Goal: Task Accomplishment & Management: Complete application form

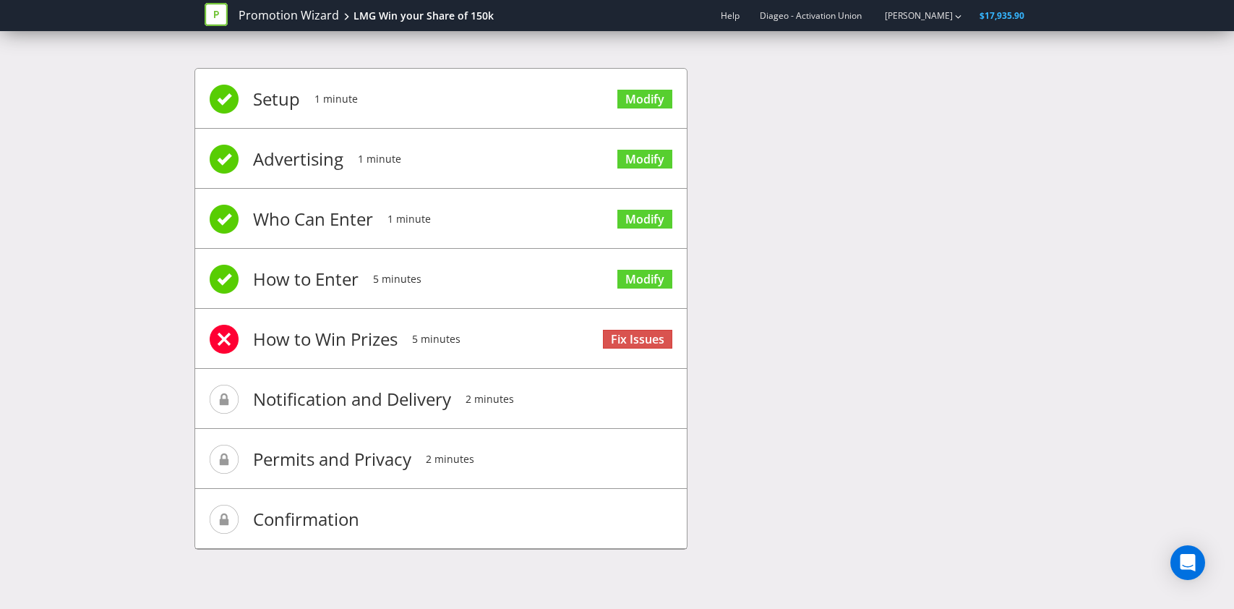
click at [636, 345] on link "Fix Issues" at bounding box center [637, 340] width 69 height 20
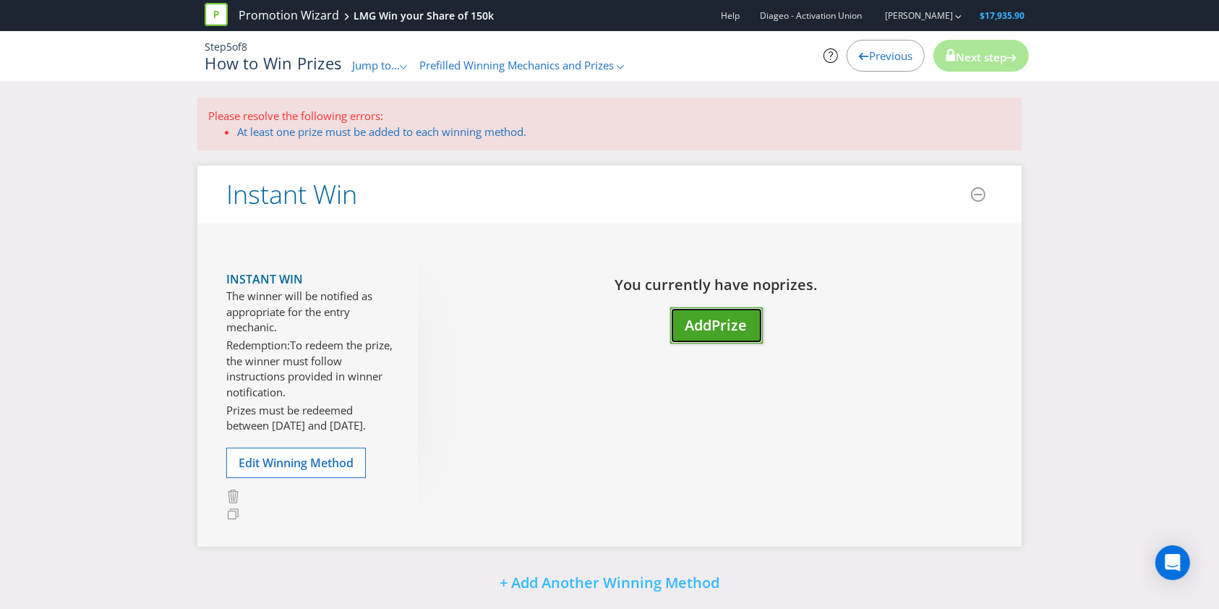
click at [749, 325] on button "Add Prize" at bounding box center [716, 325] width 93 height 37
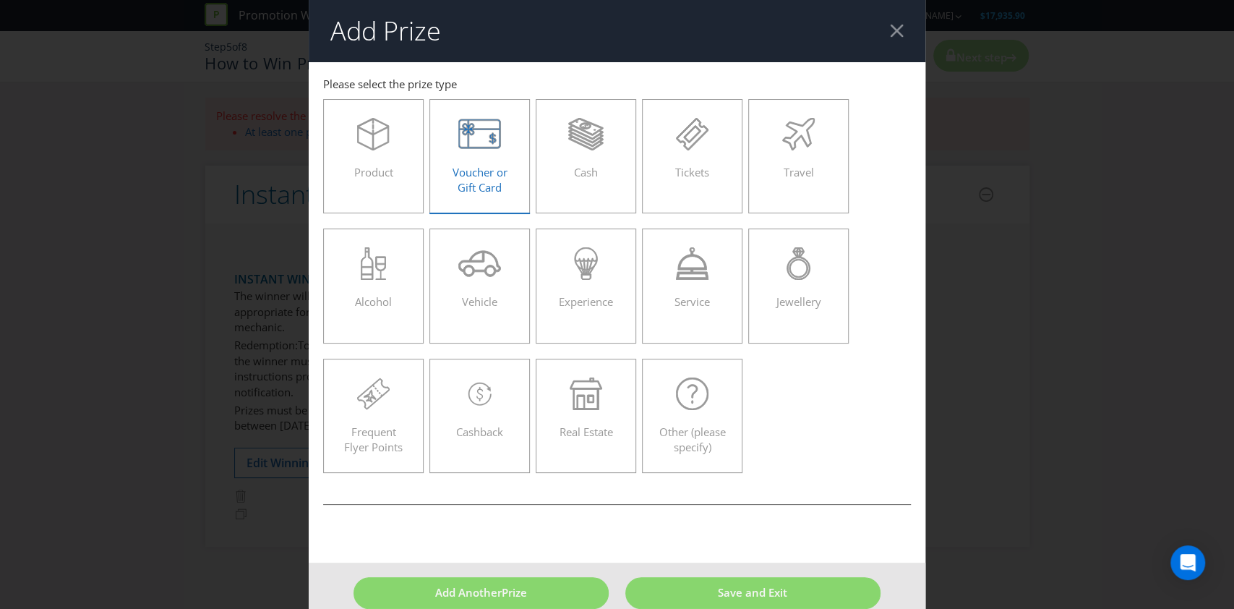
click at [470, 175] on span "Voucher or Gift Card" at bounding box center [479, 180] width 55 height 30
click at [0, 0] on input "Voucher or Gift Card" at bounding box center [0, 0] width 0 height 0
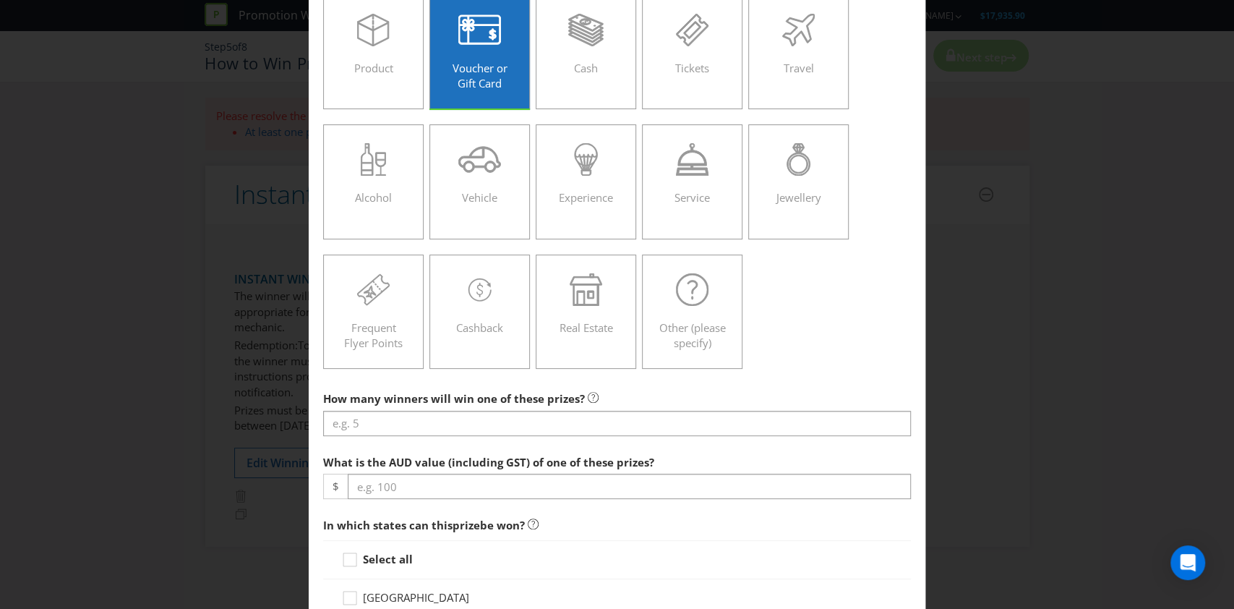
scroll to position [192, 0]
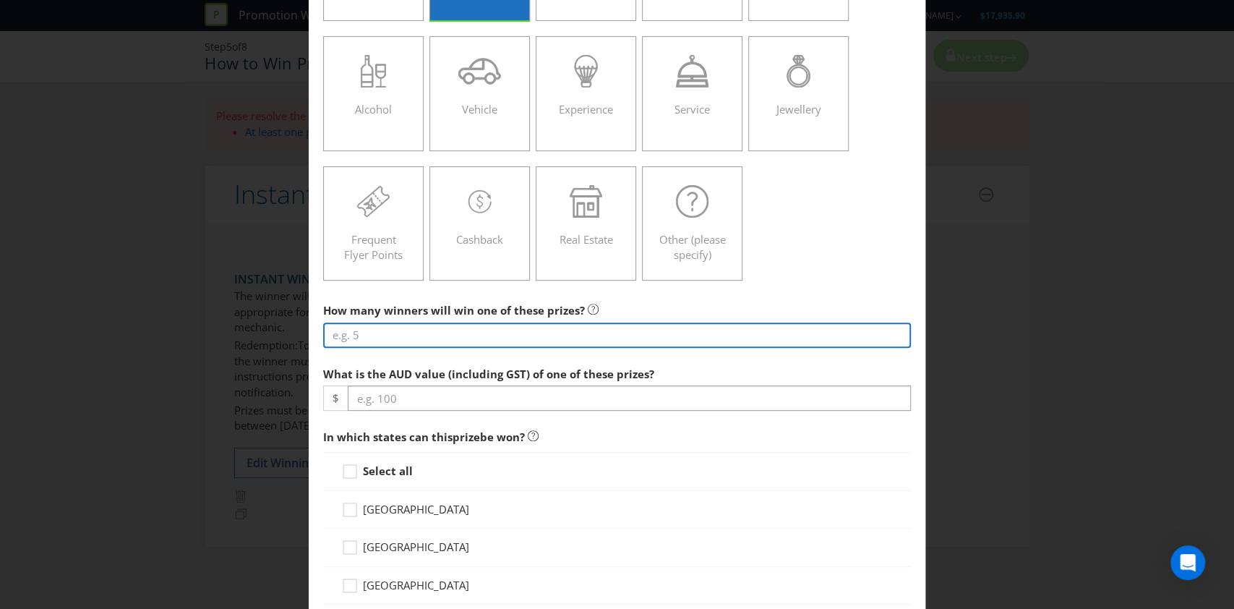
click at [484, 341] on input "number" at bounding box center [617, 334] width 588 height 25
type input "3000"
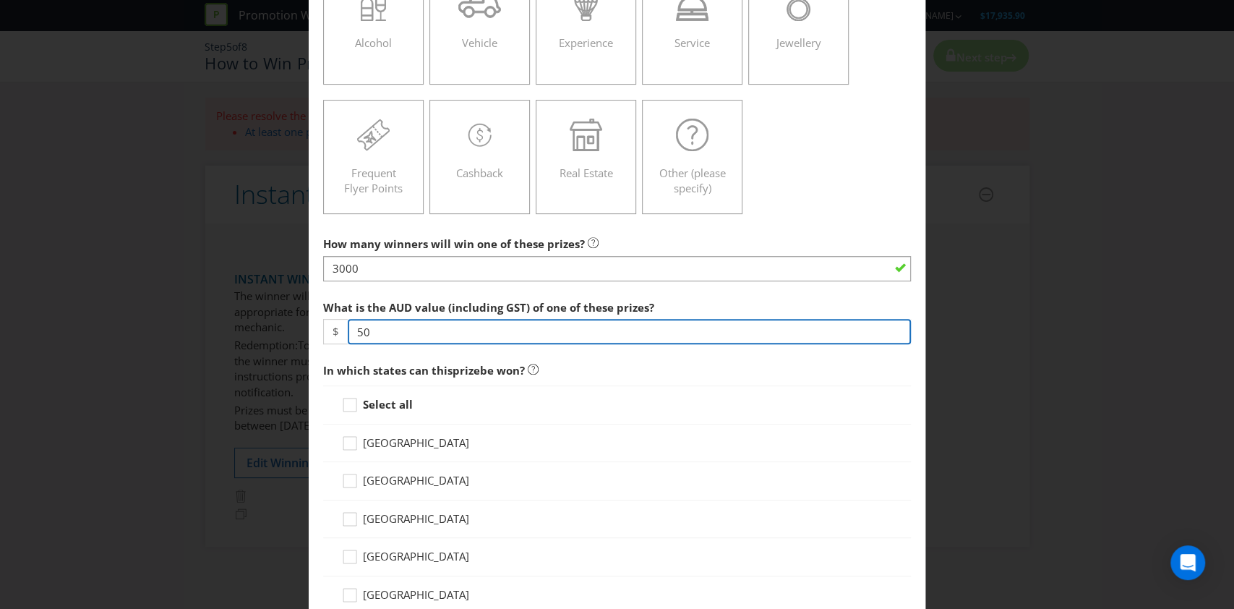
scroll to position [289, 0]
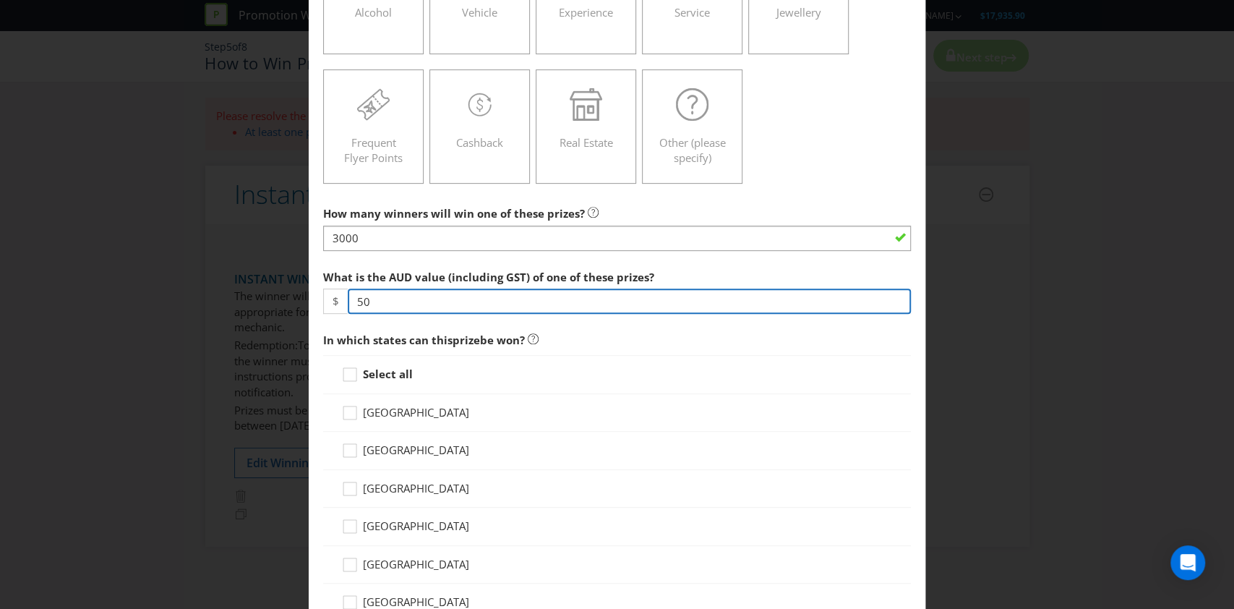
type input "50"
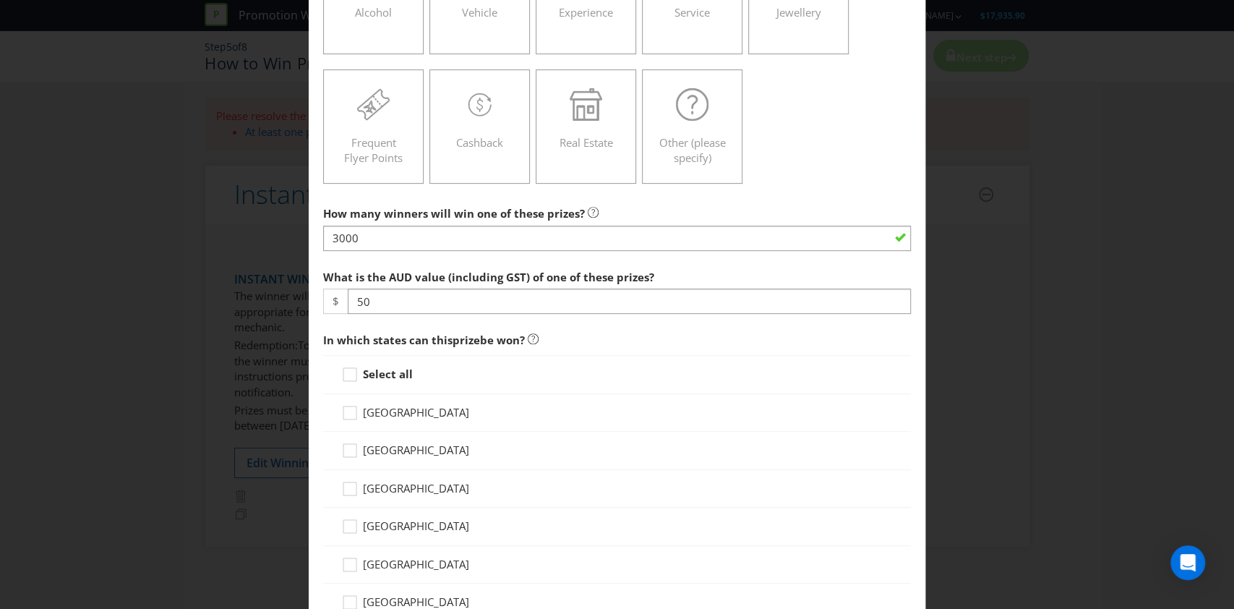
click at [392, 377] on strong "Select all" at bounding box center [388, 373] width 50 height 14
click at [0, 0] on input "Select all" at bounding box center [0, 0] width 0 height 0
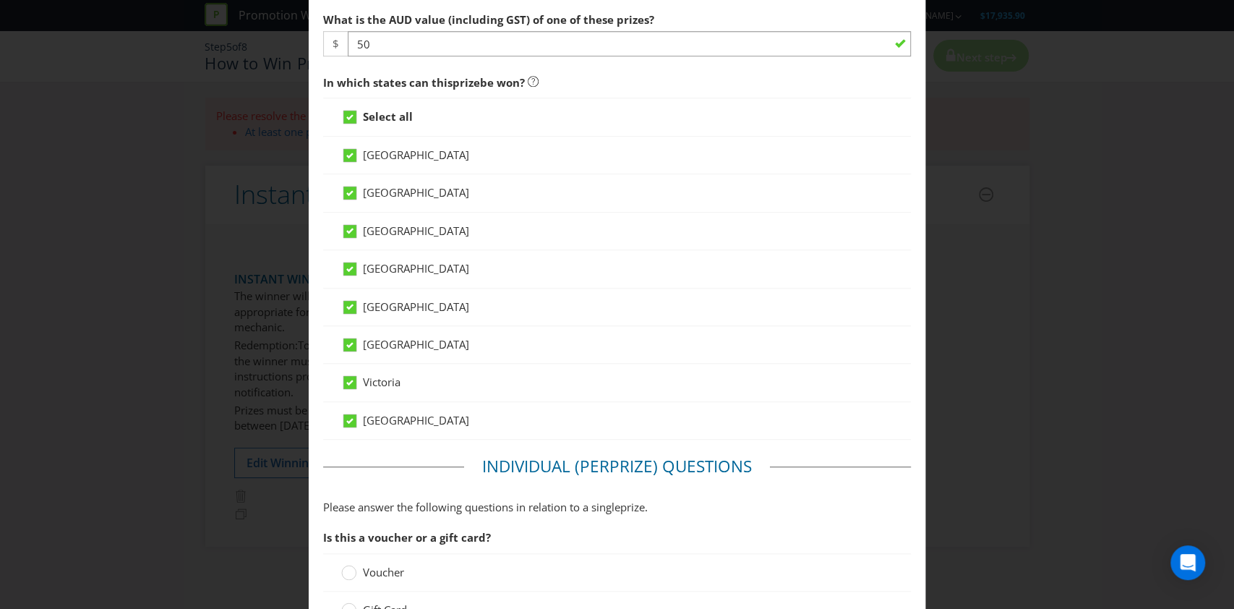
scroll to position [770, 0]
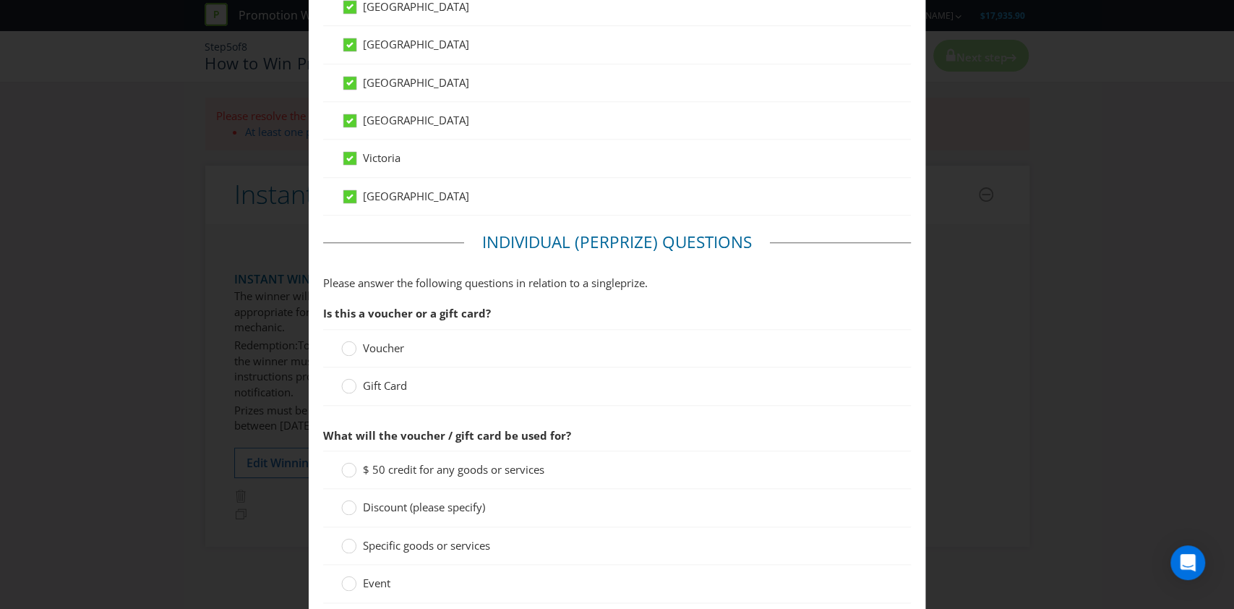
click at [367, 354] on div "Voucher" at bounding box center [617, 348] width 588 height 38
click at [369, 386] on span "Gift Card" at bounding box center [385, 385] width 44 height 14
click at [0, 0] on input "Gift Card" at bounding box center [0, 0] width 0 height 0
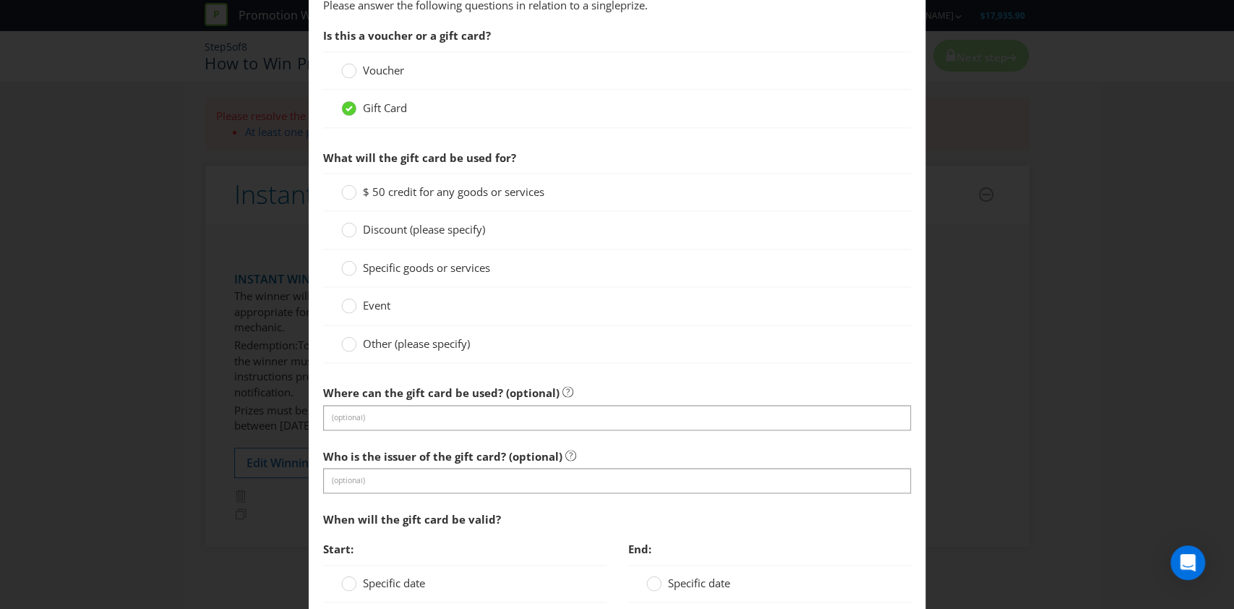
scroll to position [1060, 0]
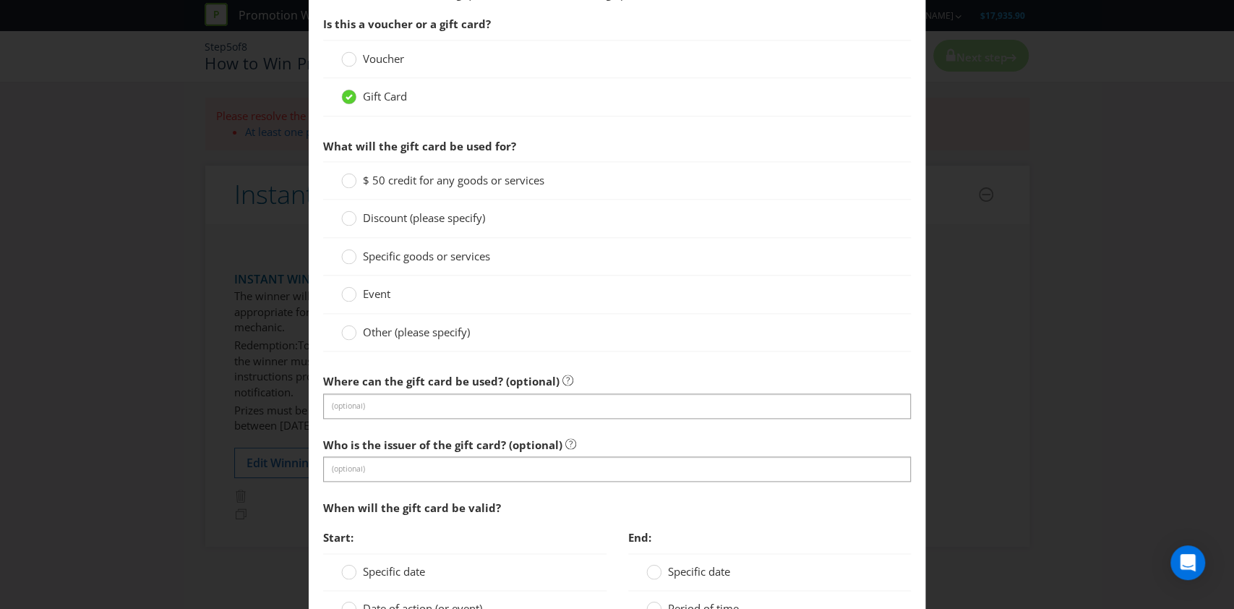
click at [393, 256] on span "Specific goods or services" at bounding box center [426, 256] width 127 height 14
click at [0, 0] on input "Specific goods or services" at bounding box center [0, 0] width 0 height 0
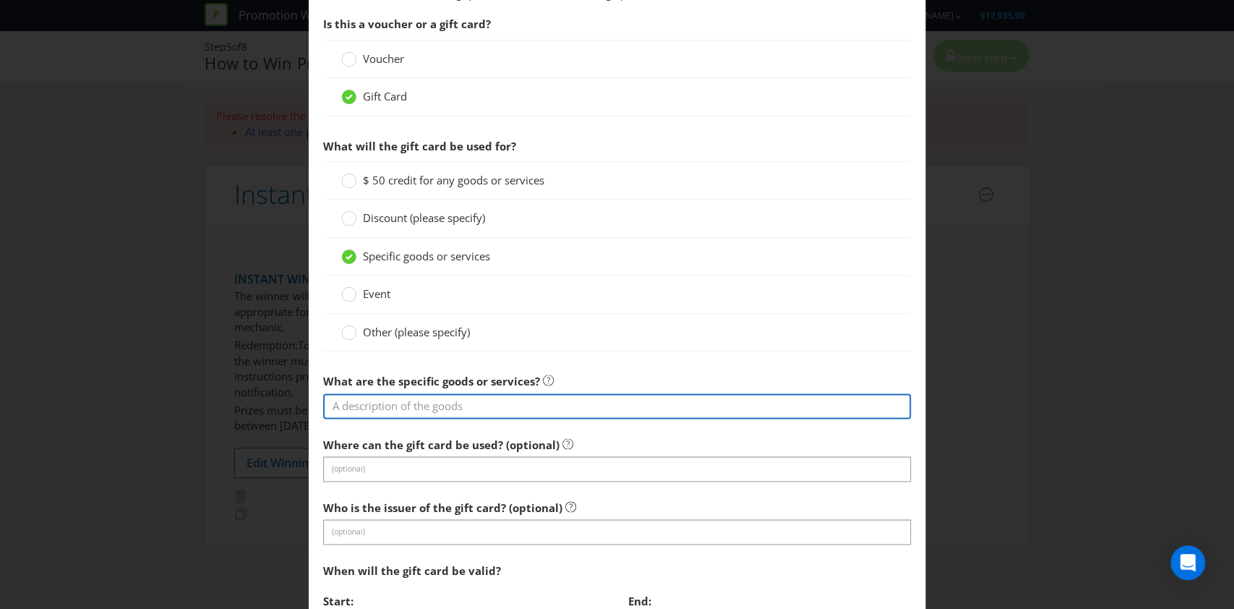
click at [448, 410] on input "text" at bounding box center [617, 405] width 588 height 25
type input "E"
drag, startPoint x: 326, startPoint y: 409, endPoint x: 284, endPoint y: 409, distance: 41.9
click at [285, 409] on div "Add Prize [GEOGRAPHIC_DATA] [GEOGRAPHIC_DATA] [GEOGRAPHIC_DATA] [GEOGRAPHIC_DAT…" at bounding box center [617, 304] width 1234 height 609
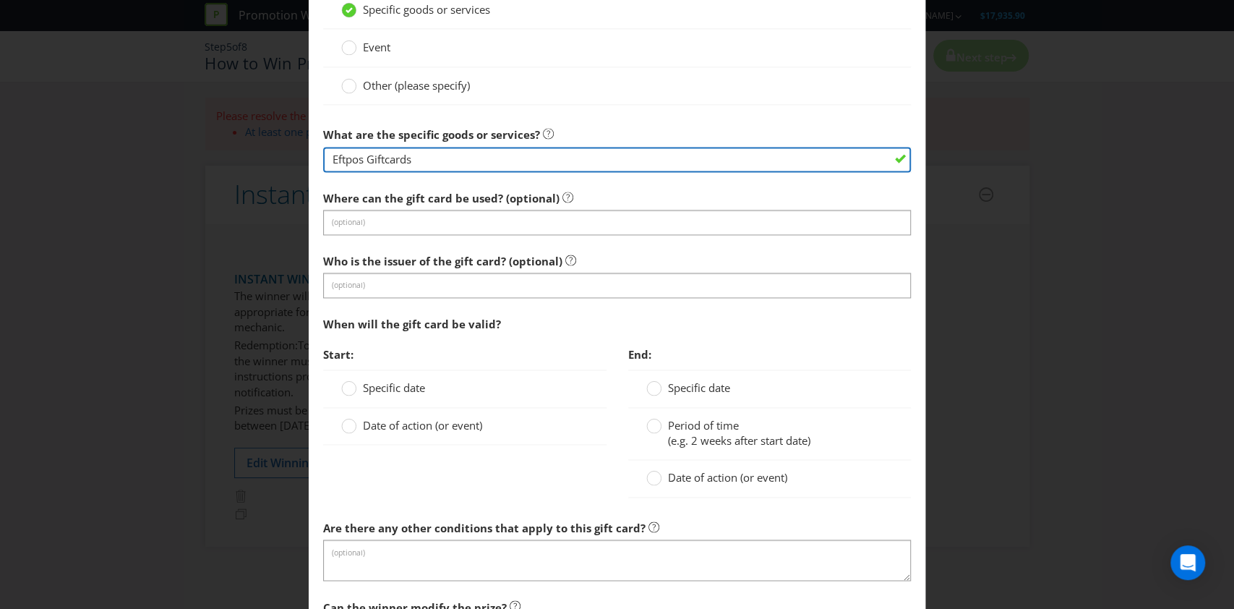
scroll to position [1349, 0]
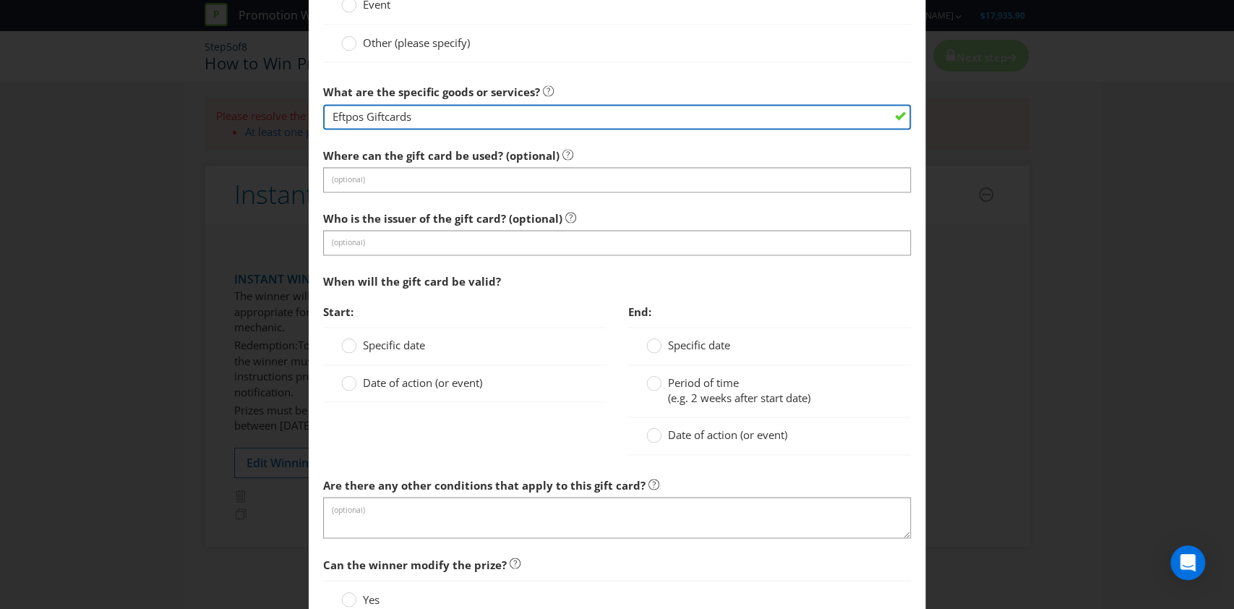
type input "Eftpos Giftcards"
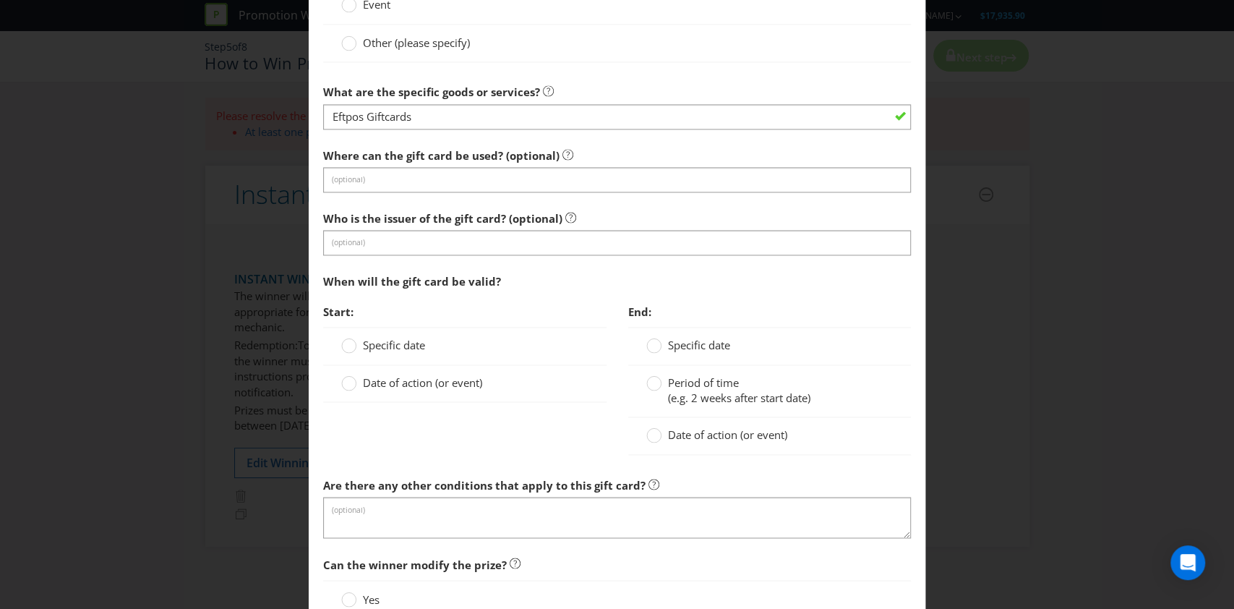
click at [411, 344] on span "Specific date" at bounding box center [394, 345] width 62 height 14
click at [0, 0] on input "Specific date" at bounding box center [0, 0] width 0 height 0
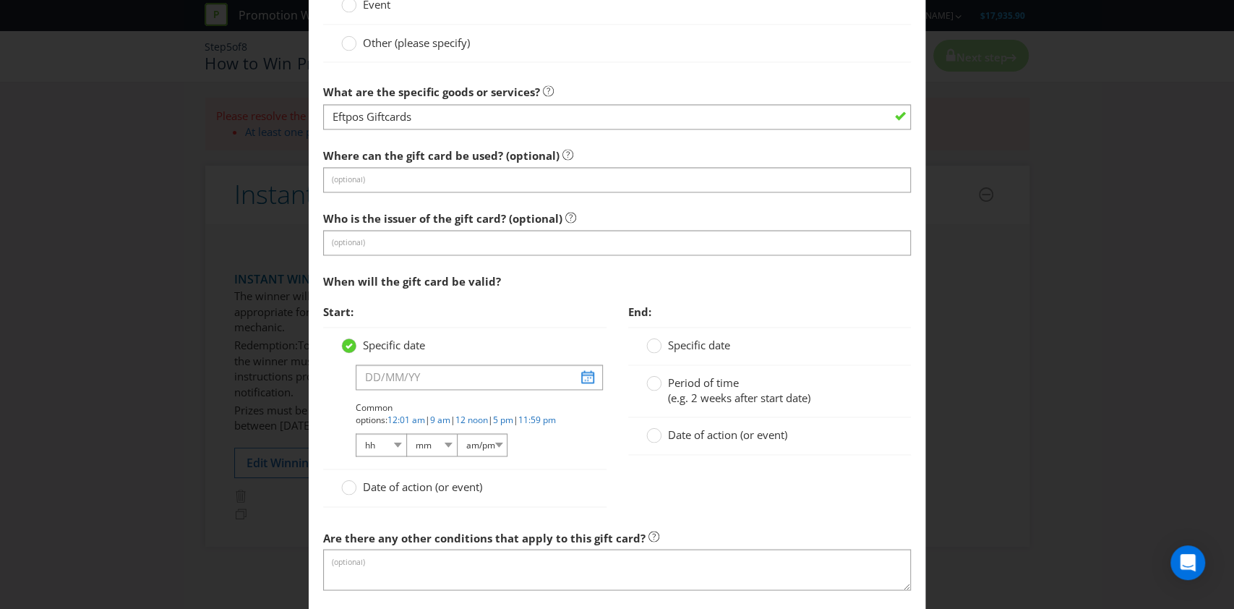
click at [421, 391] on div "Common options: 12:01 am | 9 am | 12 noon | 5 pm | 11:59 pm hh 01 02 03 04 05 0…" at bounding box center [464, 411] width 247 height 94
click at [431, 380] on input "text" at bounding box center [479, 376] width 247 height 25
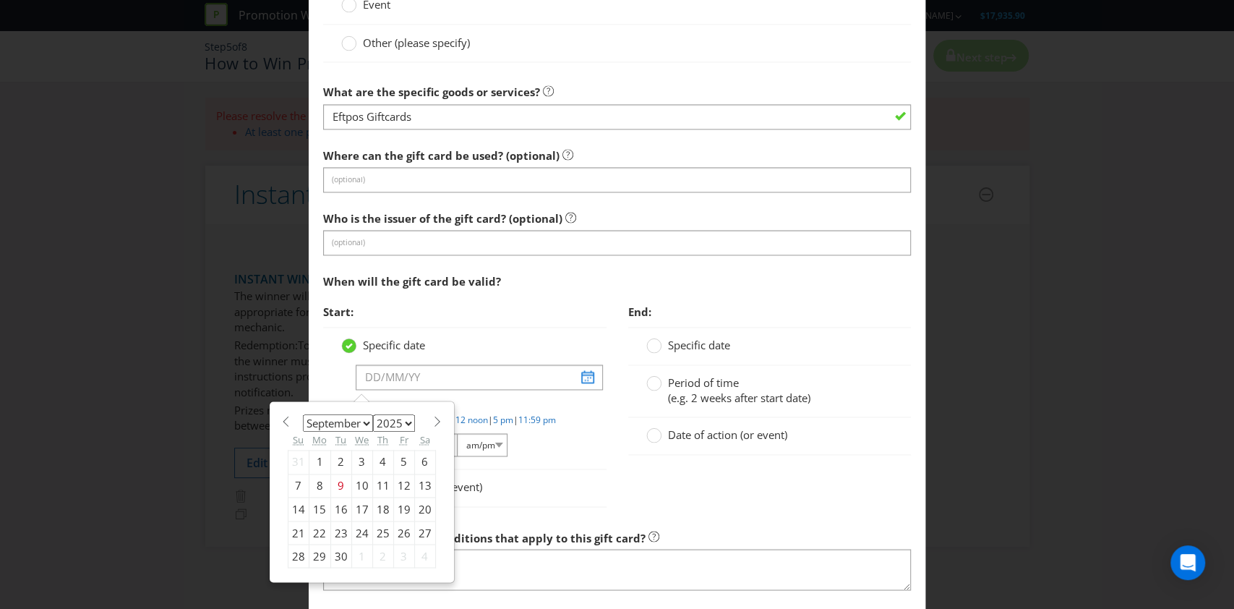
click at [470, 327] on div "Specific date January February March April May June July August September Octob…" at bounding box center [464, 398] width 283 height 142
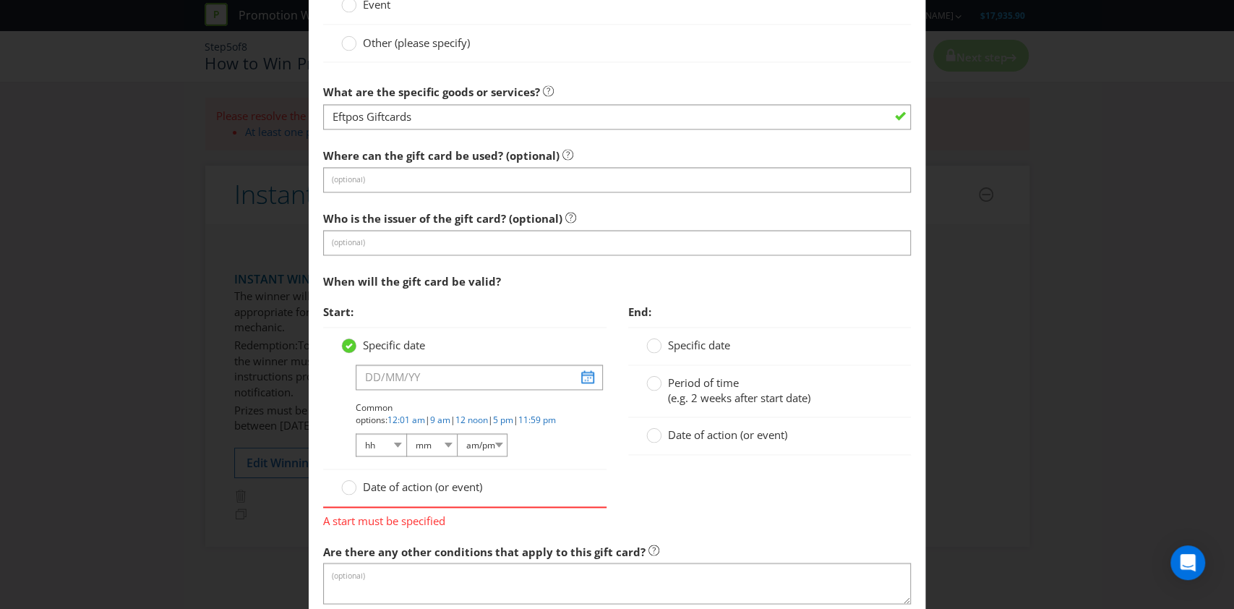
click at [382, 479] on span "Date of action (or event)" at bounding box center [422, 486] width 119 height 14
click at [0, 0] on input "Date of action (or event)" at bounding box center [0, 0] width 0 height 0
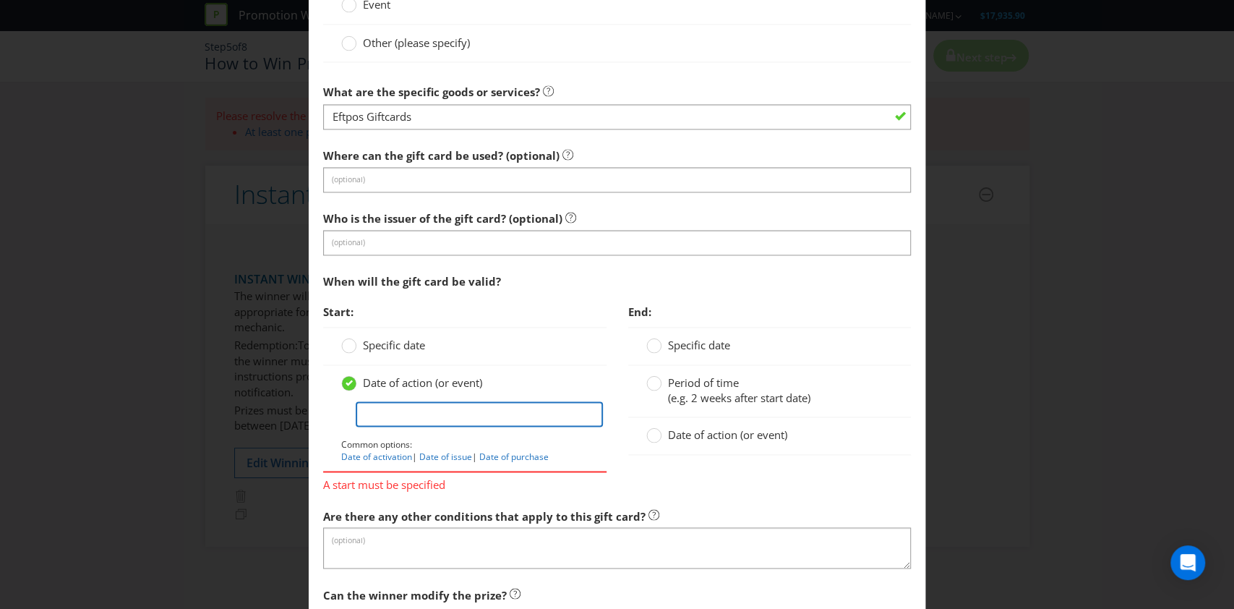
click at [411, 418] on input "text" at bounding box center [479, 413] width 247 height 25
type input "TBC"
click at [728, 437] on span "Date of action (or event)" at bounding box center [727, 434] width 119 height 14
click at [0, 0] on input "Date of action (or event)" at bounding box center [0, 0] width 0 height 0
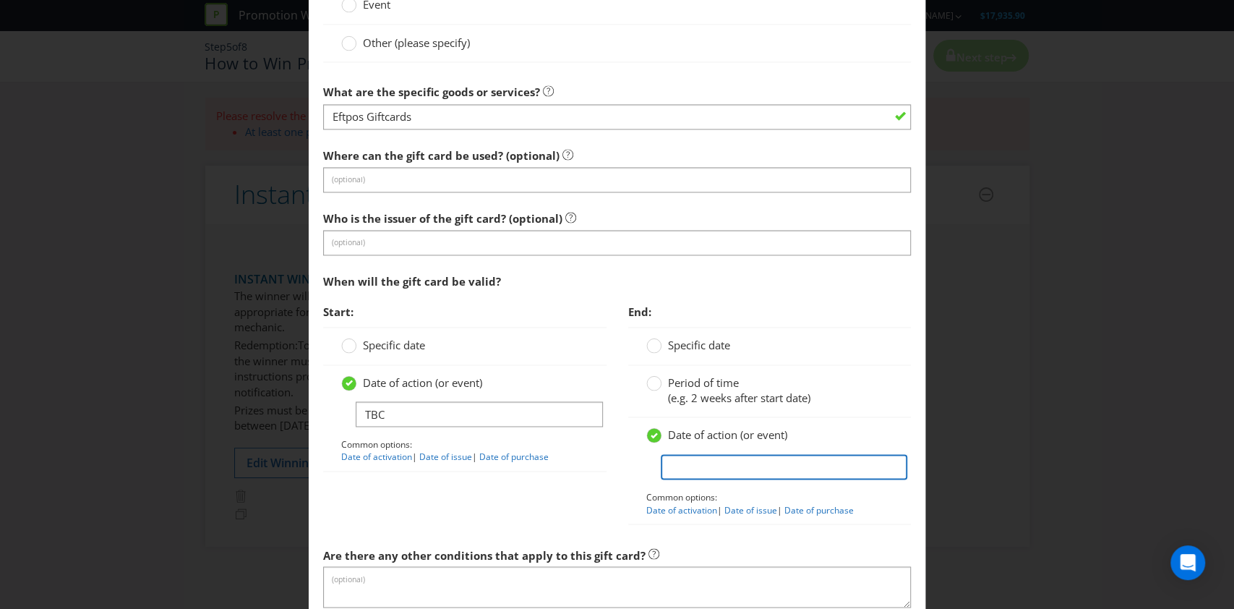
click at [706, 471] on input "text" at bounding box center [784, 466] width 247 height 25
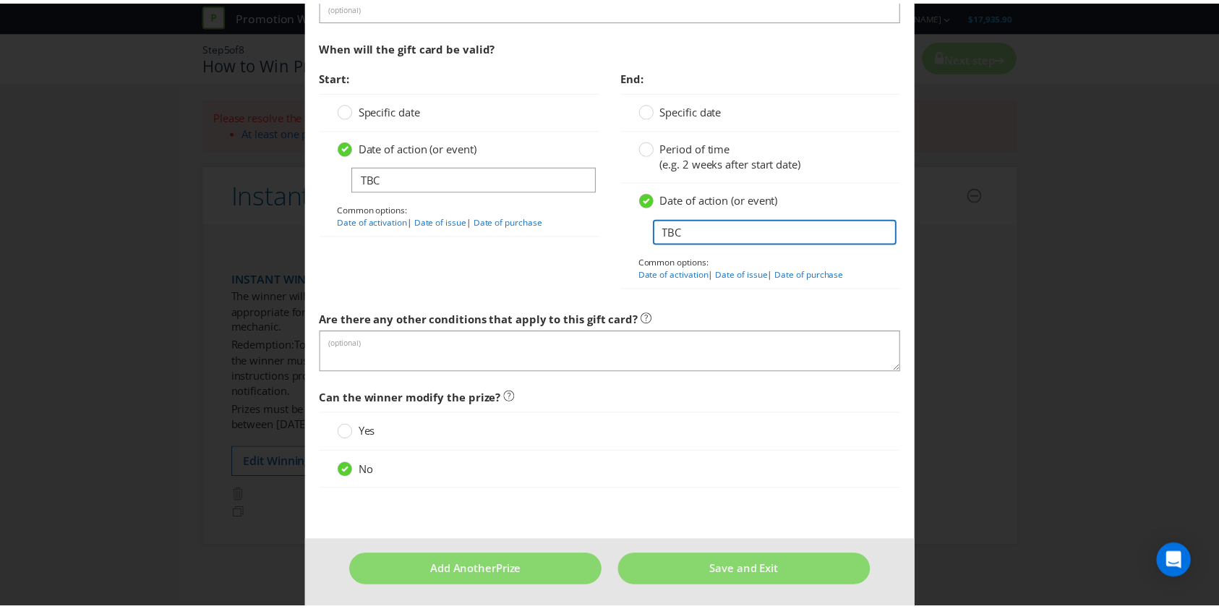
scroll to position [1584, 0]
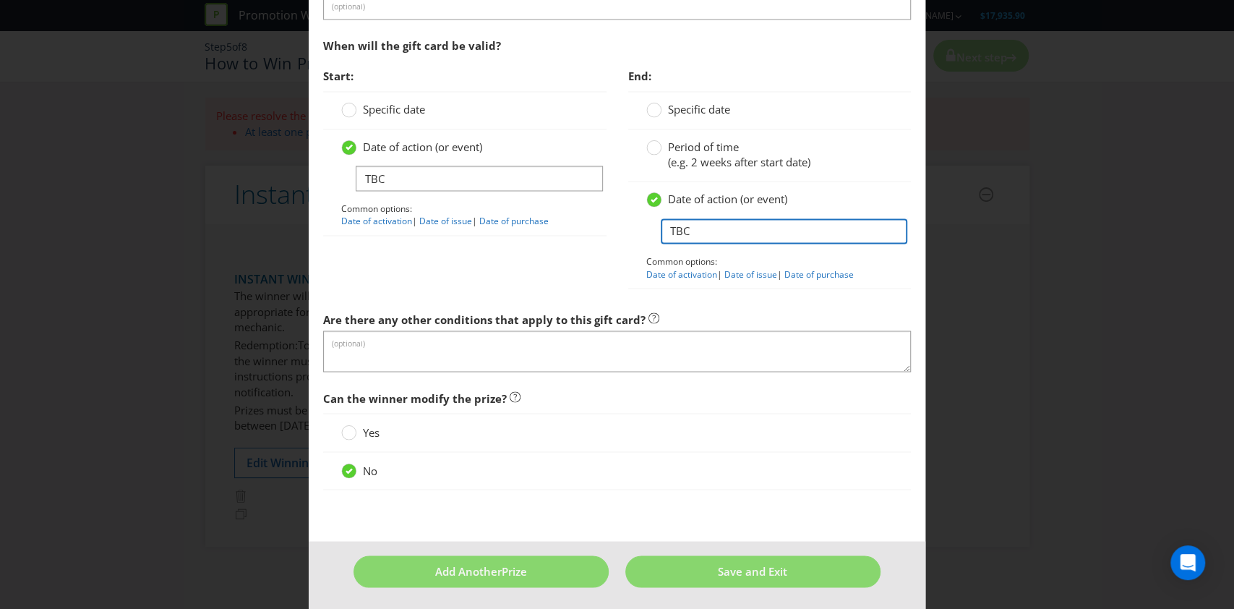
type input "TBC"
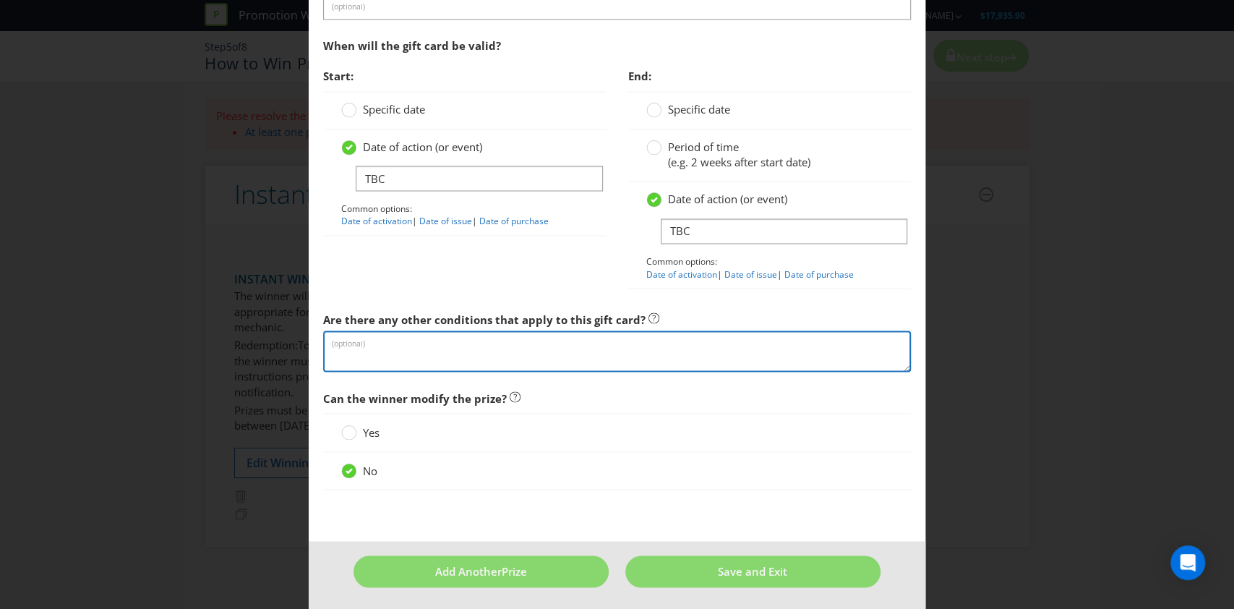
click at [536, 356] on textarea at bounding box center [617, 350] width 588 height 41
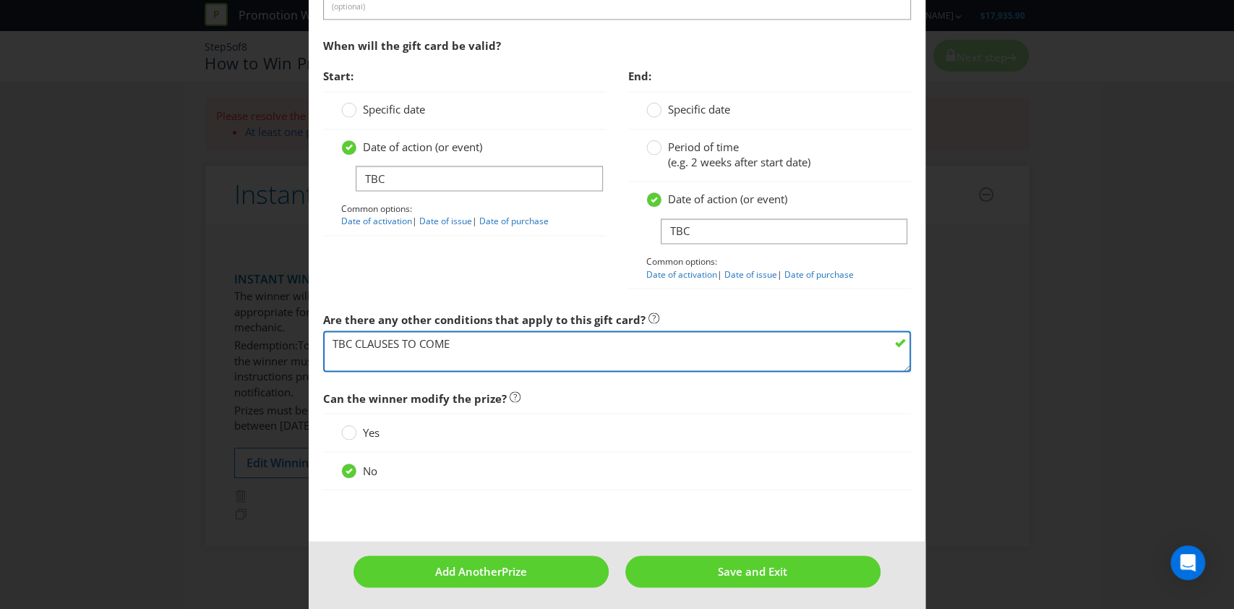
type textarea "TBC CLAUSES TO COME"
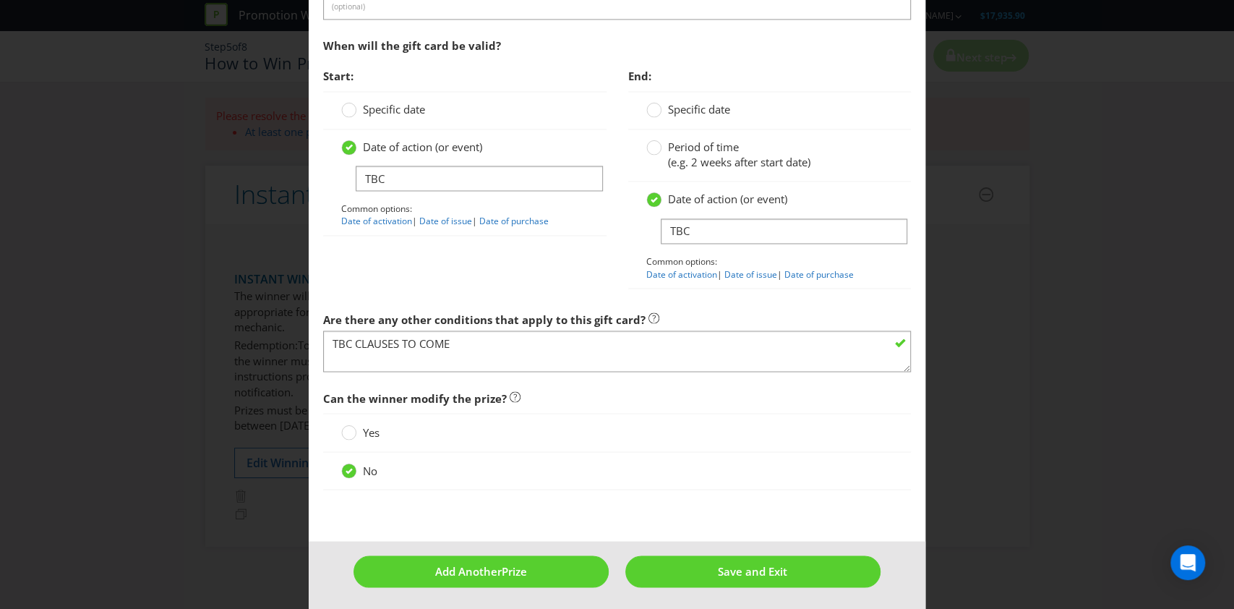
click at [710, 292] on div at bounding box center [769, 292] width 283 height 7
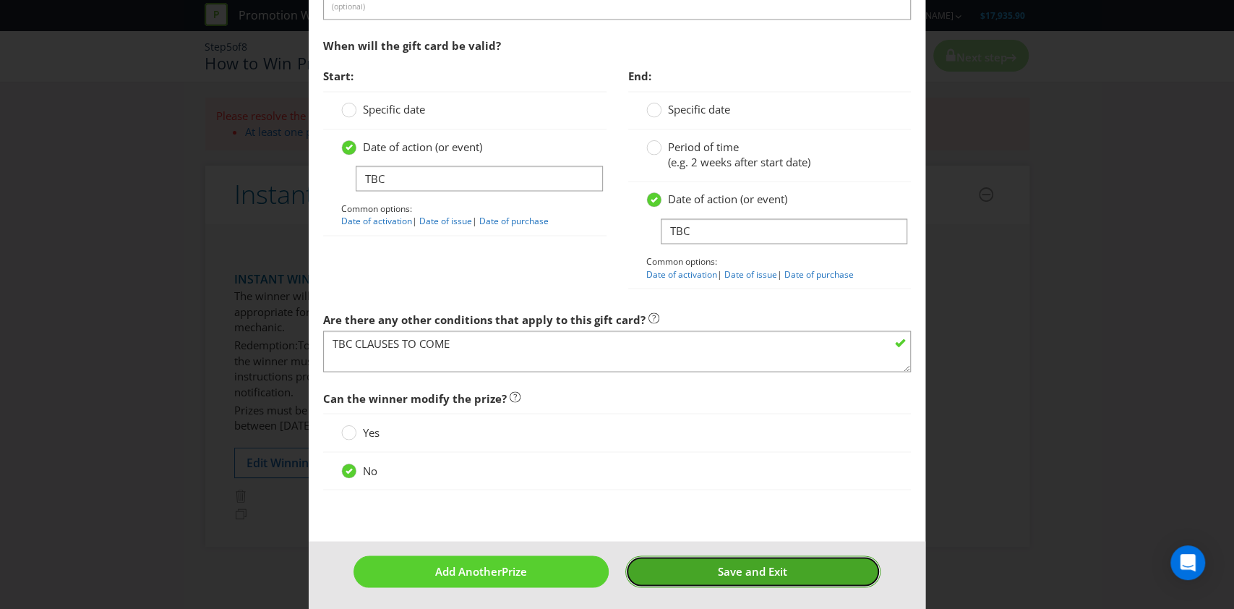
click at [758, 565] on span "Save and Exit" at bounding box center [752, 570] width 69 height 14
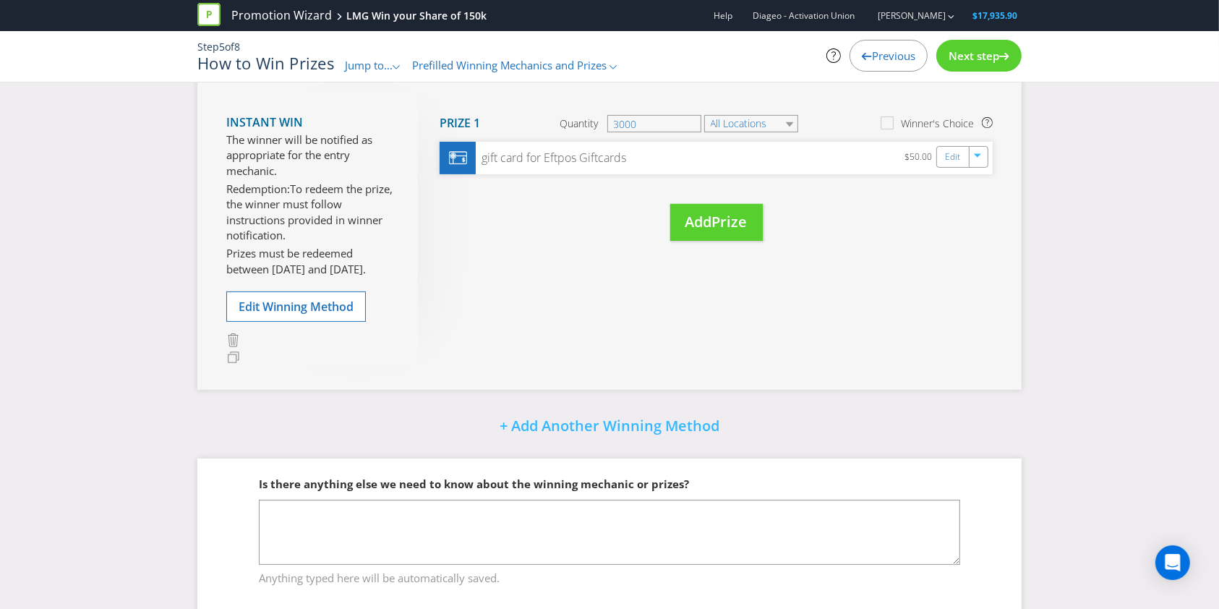
scroll to position [332, 0]
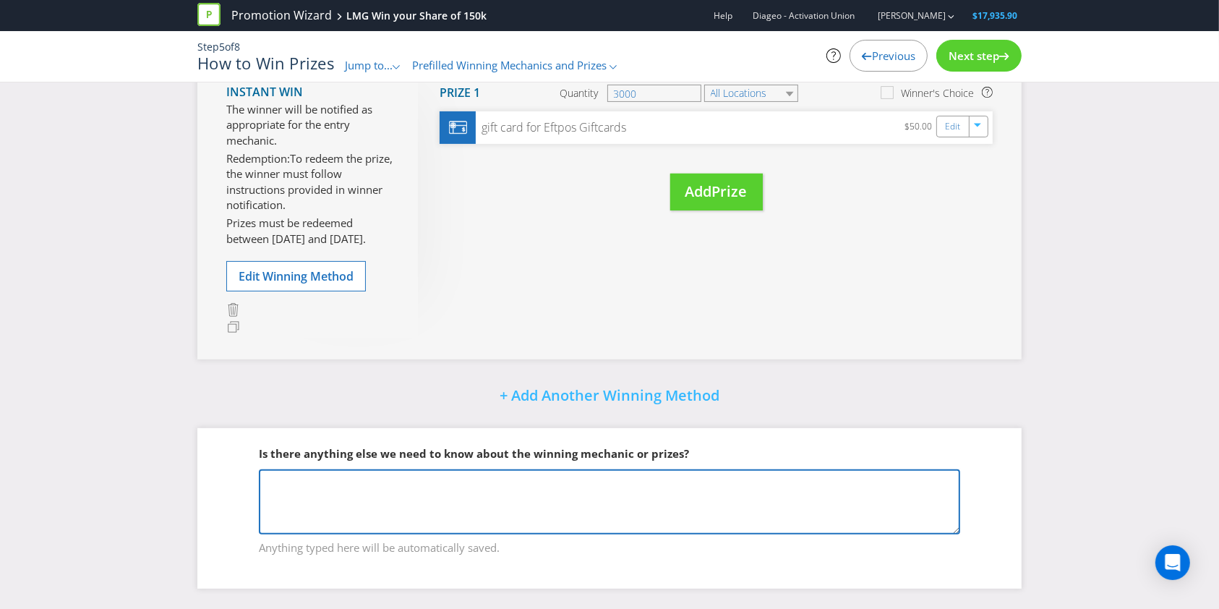
click at [608, 486] on textarea at bounding box center [609, 501] width 701 height 65
type textarea "TBC MORE INFO TO COME FROM SUPPLIERS"
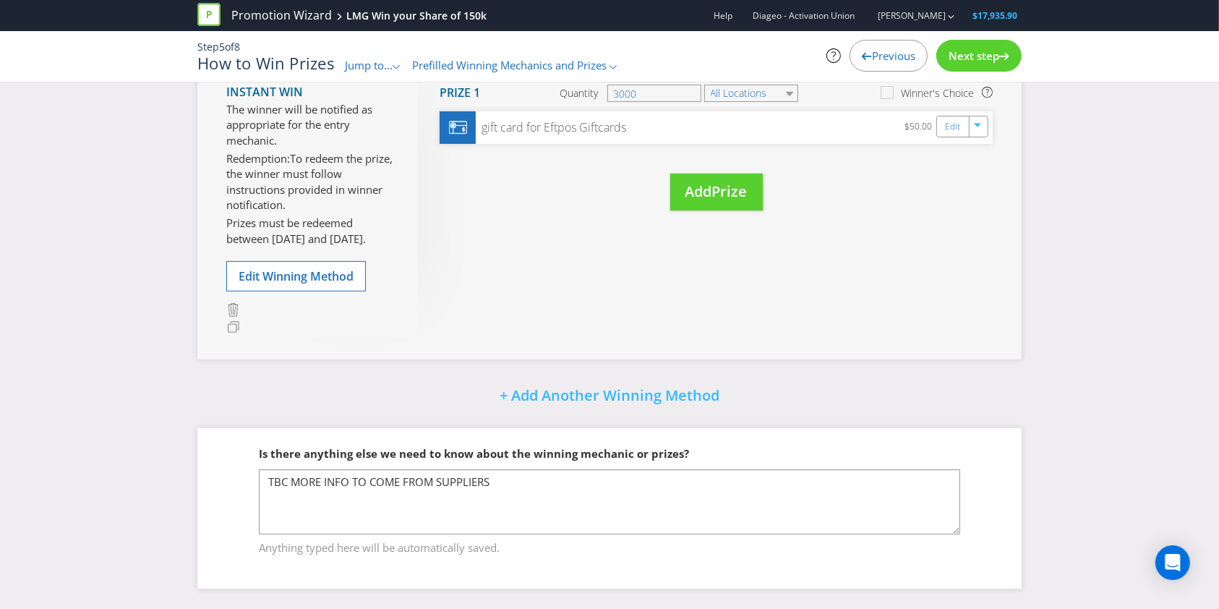
click at [971, 49] on span "Next step" at bounding box center [973, 55] width 51 height 14
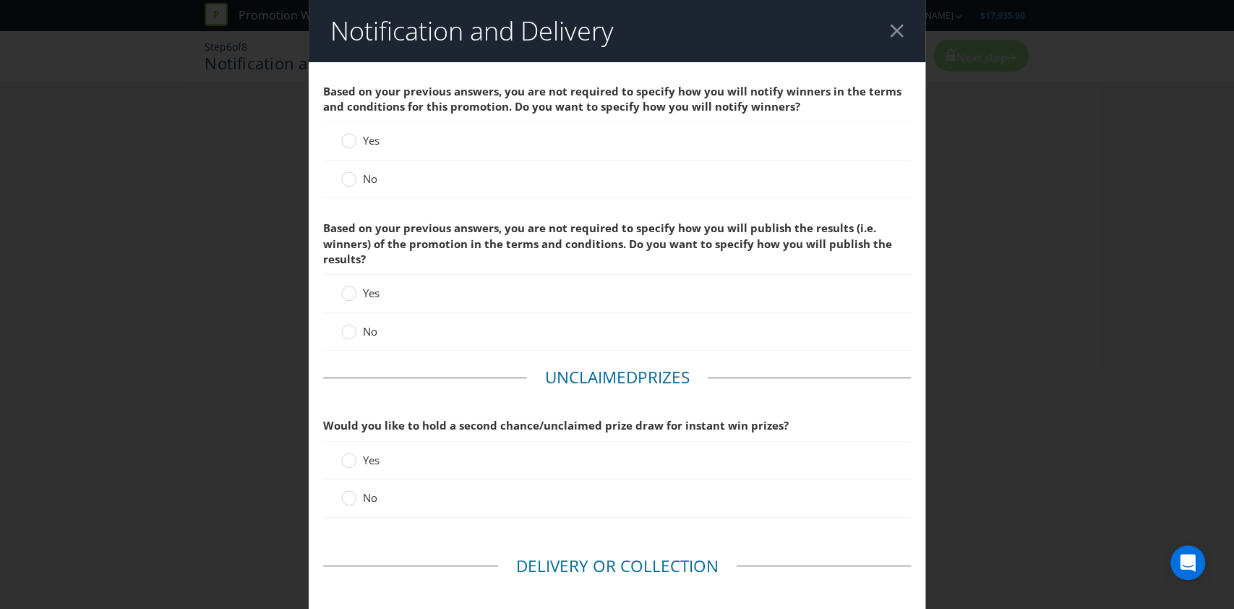
click at [353, 176] on label "No" at bounding box center [360, 178] width 39 height 15
click at [0, 0] on input "No" at bounding box center [0, 0] width 0 height 0
click at [345, 327] on div at bounding box center [348, 326] width 7 height 7
click at [0, 0] on input "No" at bounding box center [0, 0] width 0 height 0
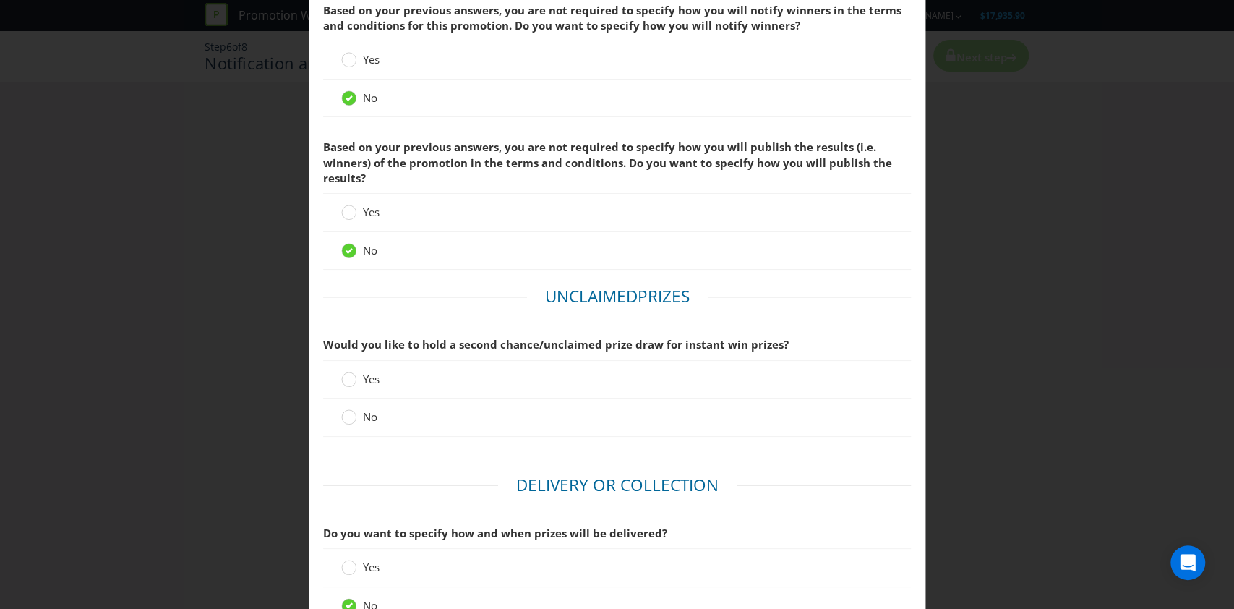
scroll to position [192, 0]
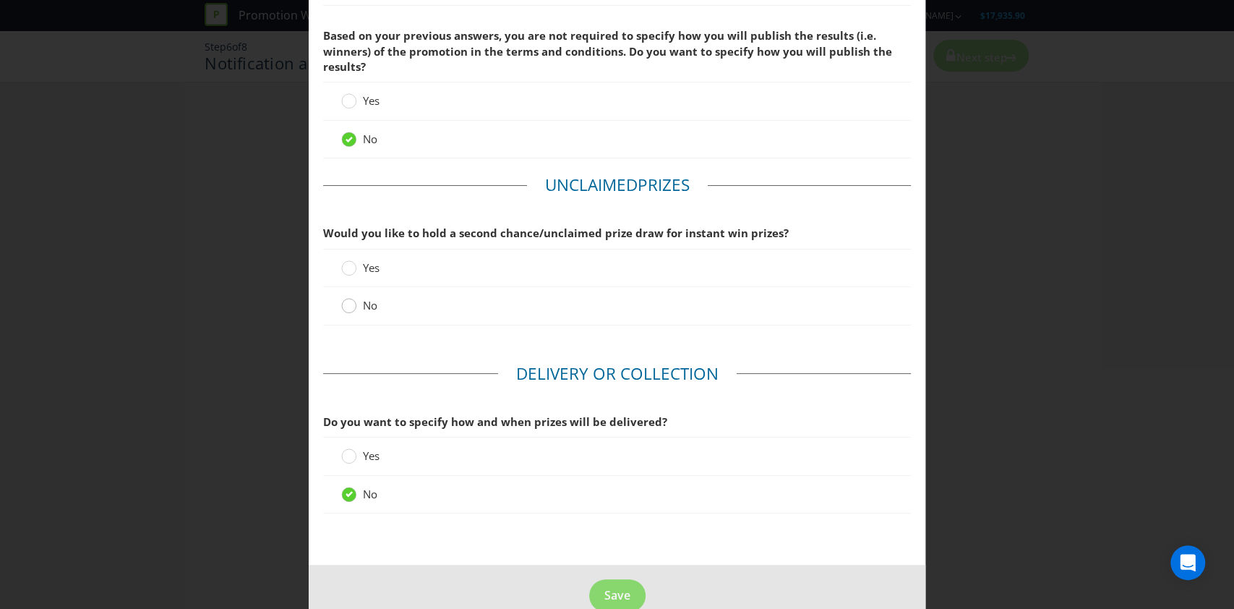
click at [342, 306] on circle at bounding box center [349, 305] width 14 height 14
click at [0, 0] on input "No" at bounding box center [0, 0] width 0 height 0
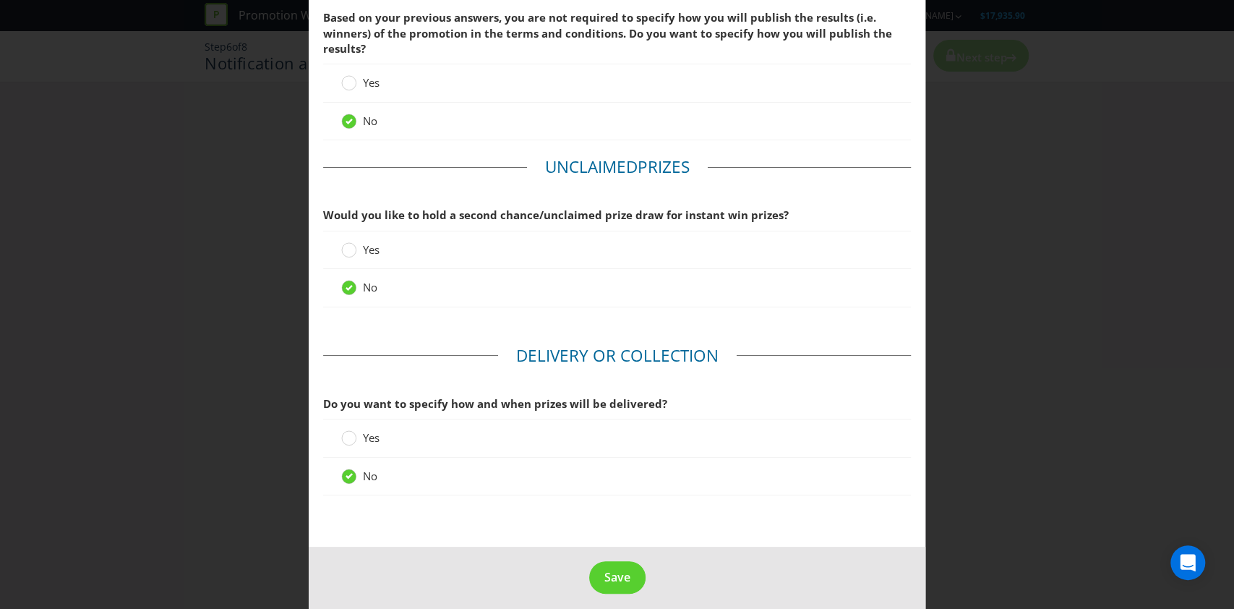
scroll to position [220, 0]
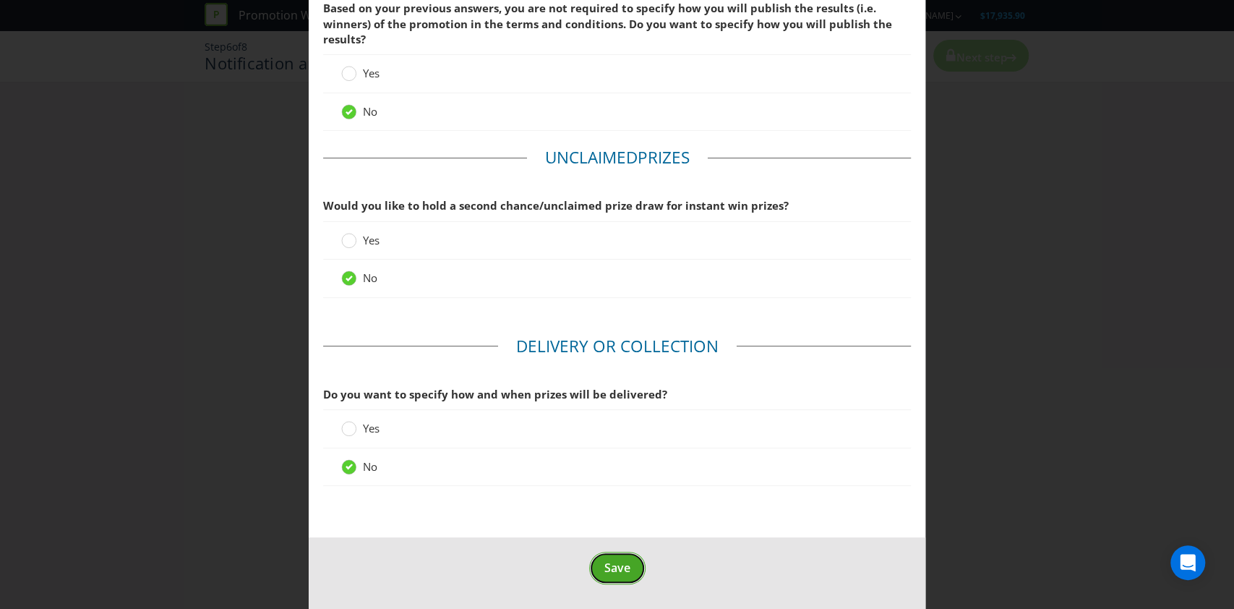
click at [601, 551] on button "Save" at bounding box center [617, 567] width 56 height 33
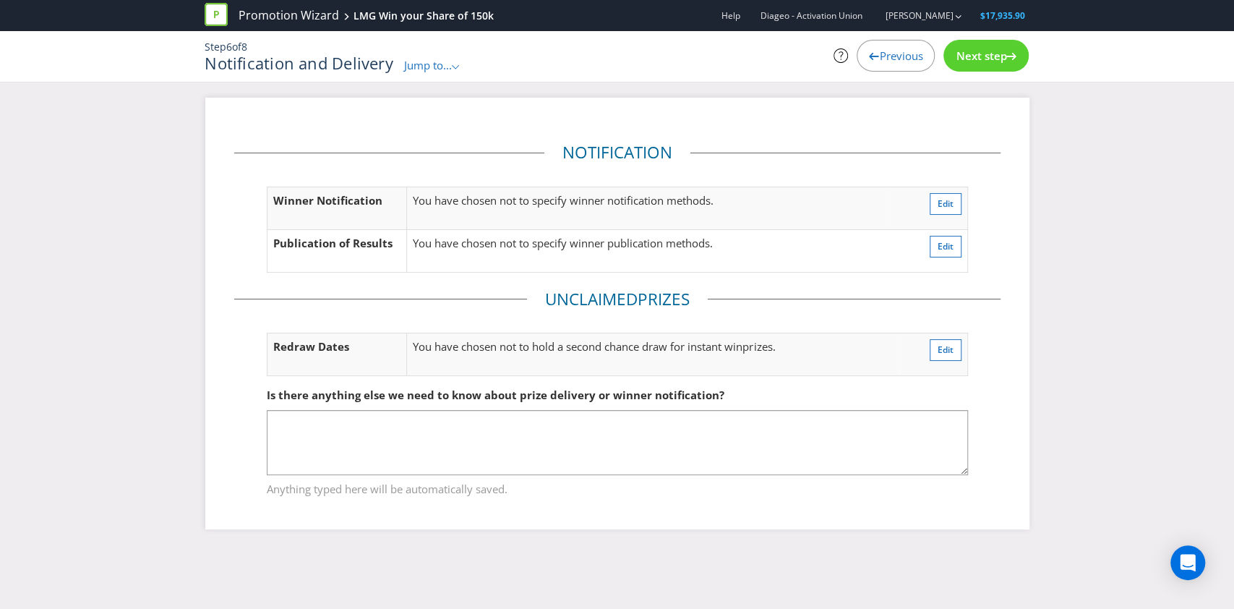
click at [983, 59] on span "Next step" at bounding box center [980, 55] width 51 height 14
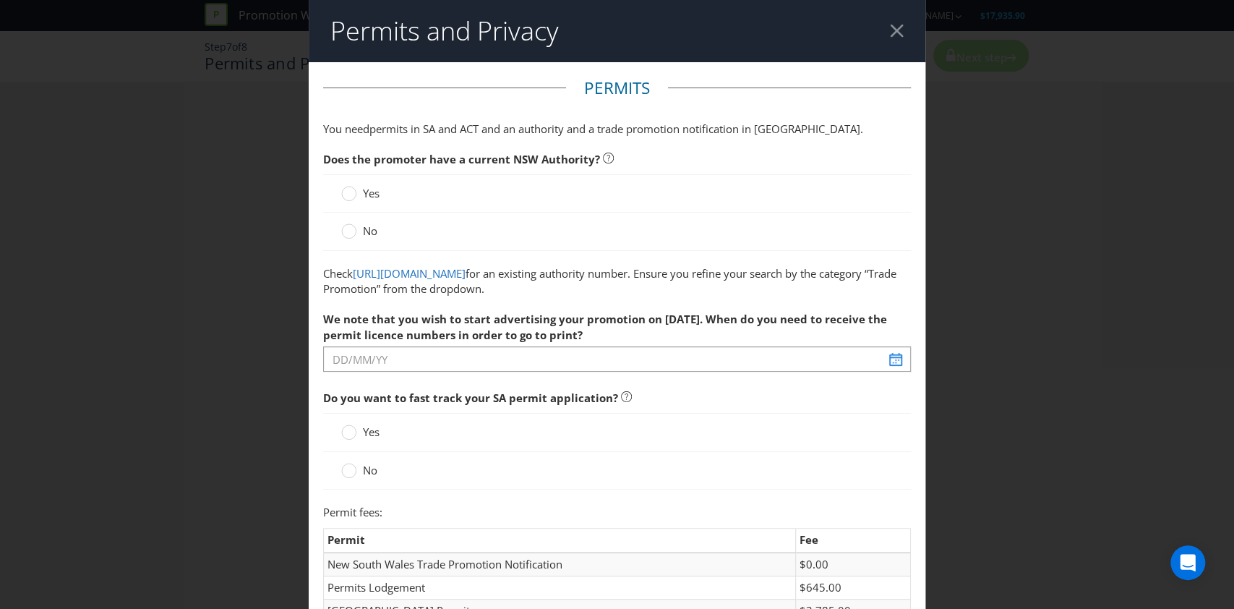
drag, startPoint x: 349, startPoint y: 192, endPoint x: 379, endPoint y: 220, distance: 40.9
click at [348, 192] on circle at bounding box center [349, 193] width 14 height 14
click at [0, 0] on input "Yes" at bounding box center [0, 0] width 0 height 0
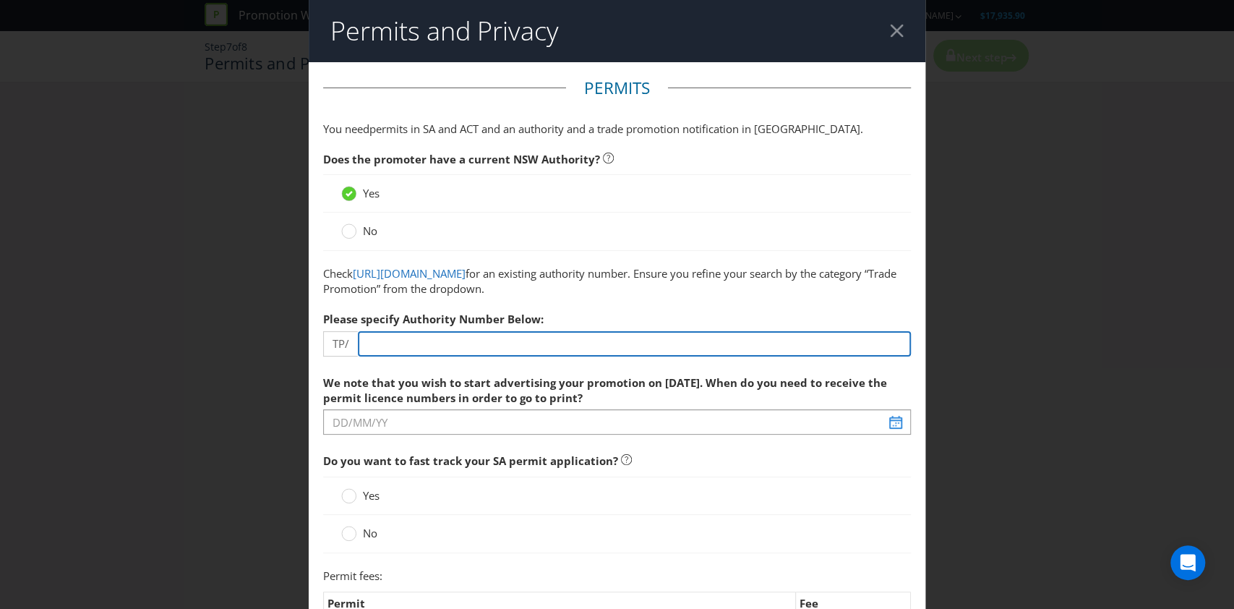
click at [424, 345] on input "number" at bounding box center [635, 343] width 554 height 25
type input "1"
type input "0104"
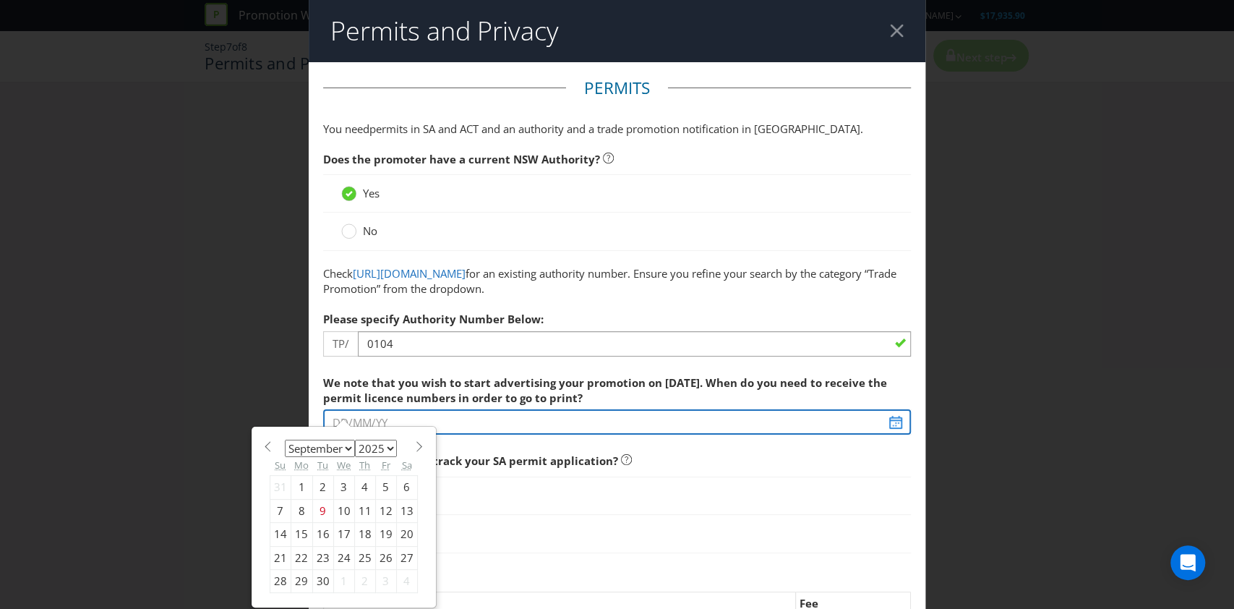
click at [428, 419] on input "text" at bounding box center [617, 421] width 588 height 25
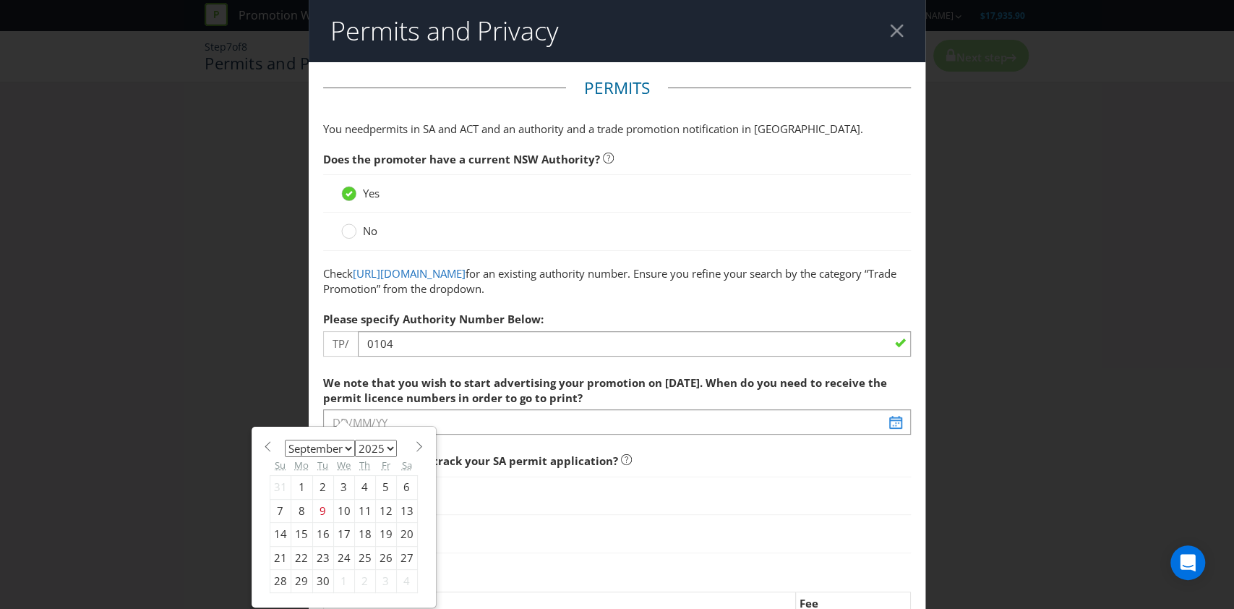
click at [360, 527] on div "18" at bounding box center [364, 534] width 21 height 23
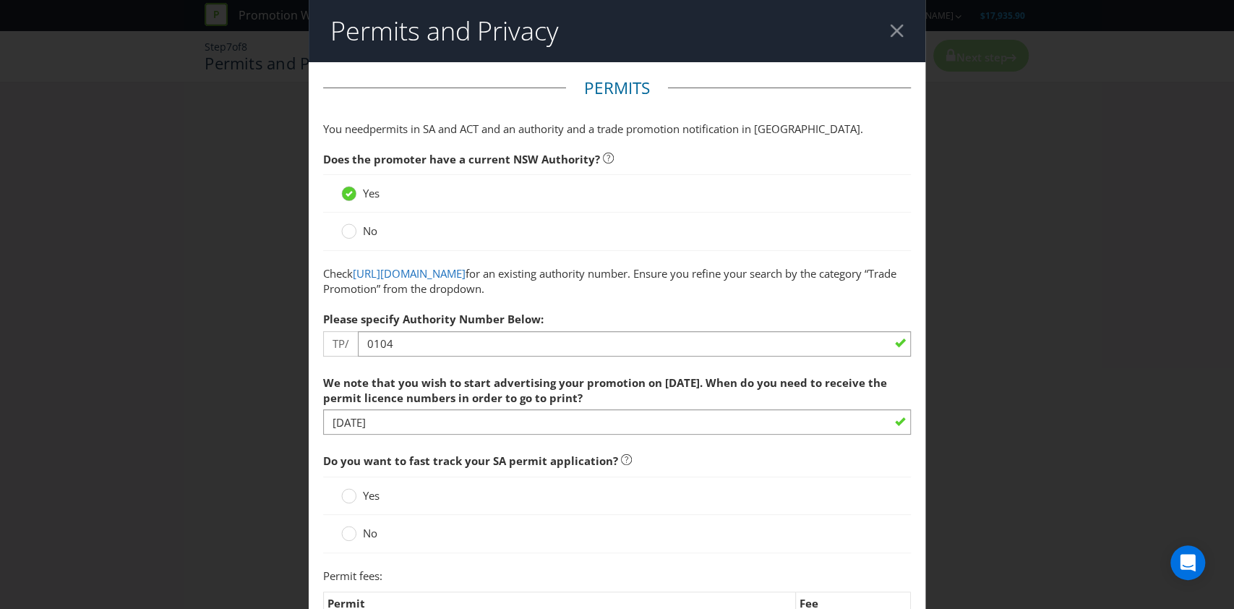
scroll to position [192, 0]
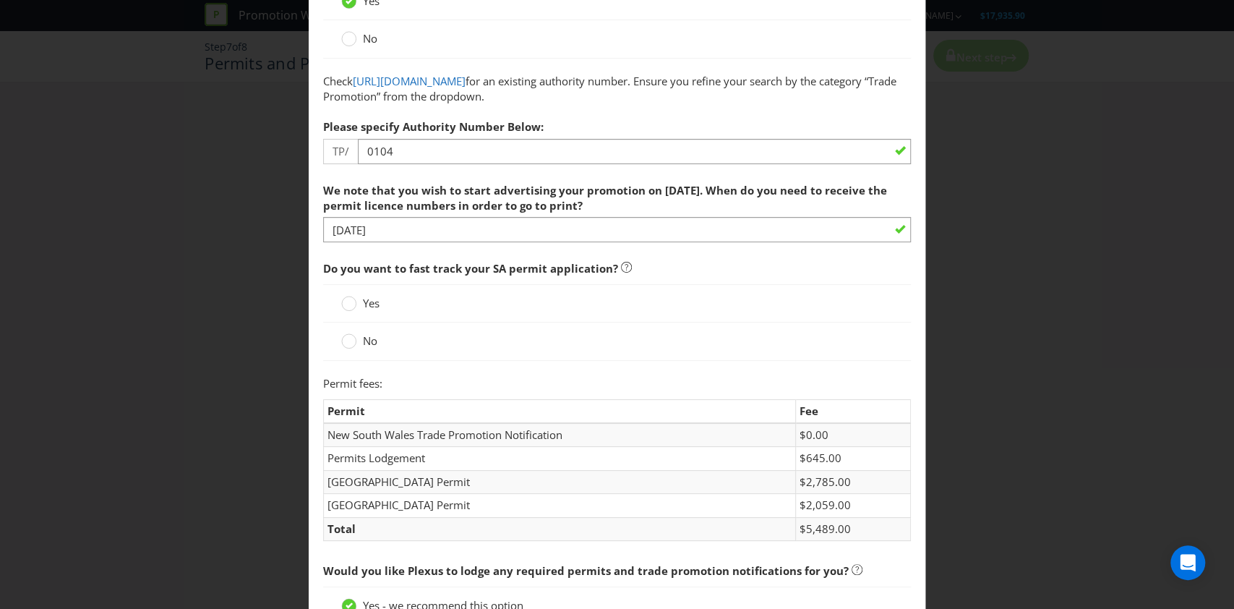
click at [363, 296] on span "Yes" at bounding box center [371, 303] width 17 height 14
click at [0, 0] on input "Yes" at bounding box center [0, 0] width 0 height 0
click at [416, 210] on span "We note that you wish to start advertising your promotion on [DATE]. When do yo…" at bounding box center [605, 198] width 564 height 30
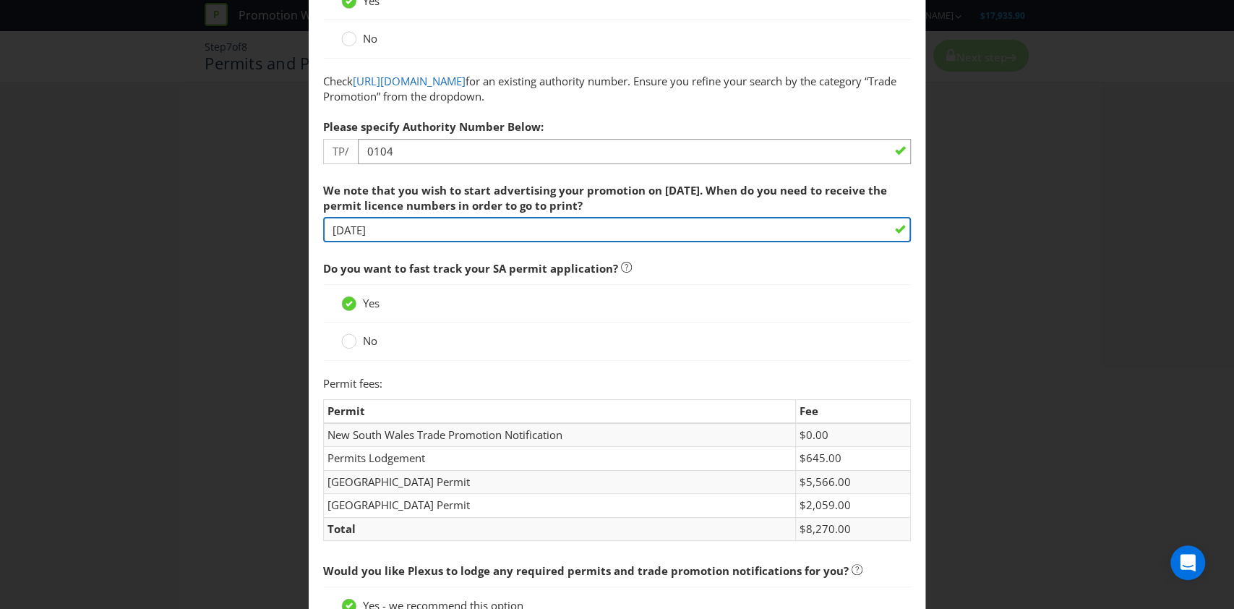
click at [413, 224] on input "[DATE]" at bounding box center [617, 229] width 588 height 25
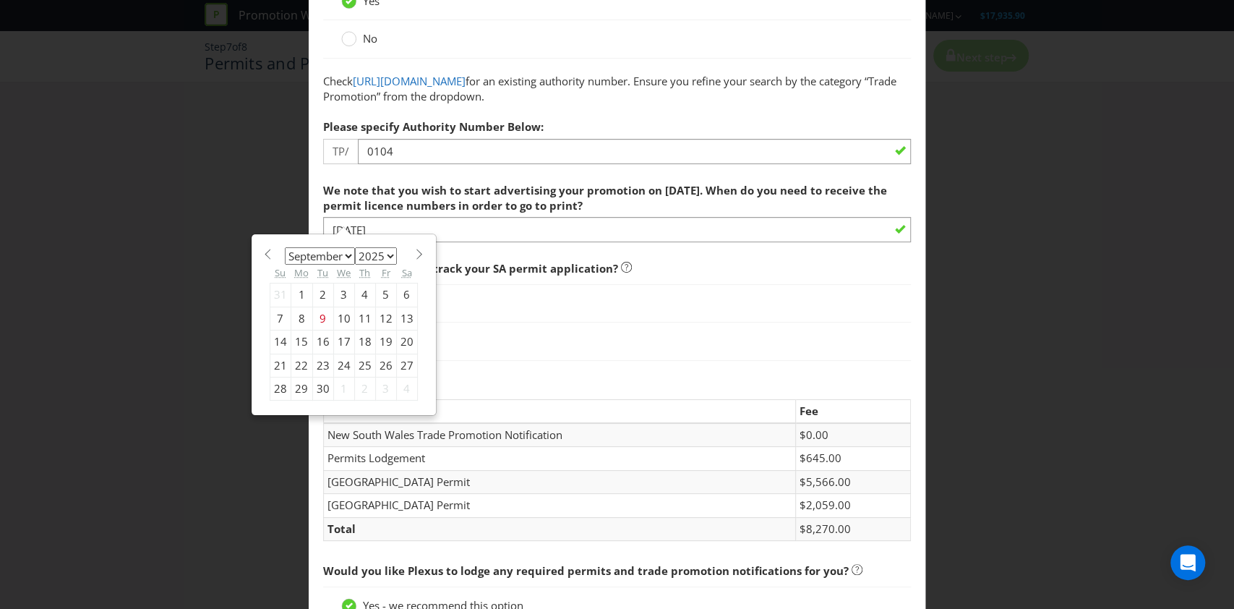
click at [333, 339] on div "17" at bounding box center [343, 341] width 21 height 23
type input "[DATE]"
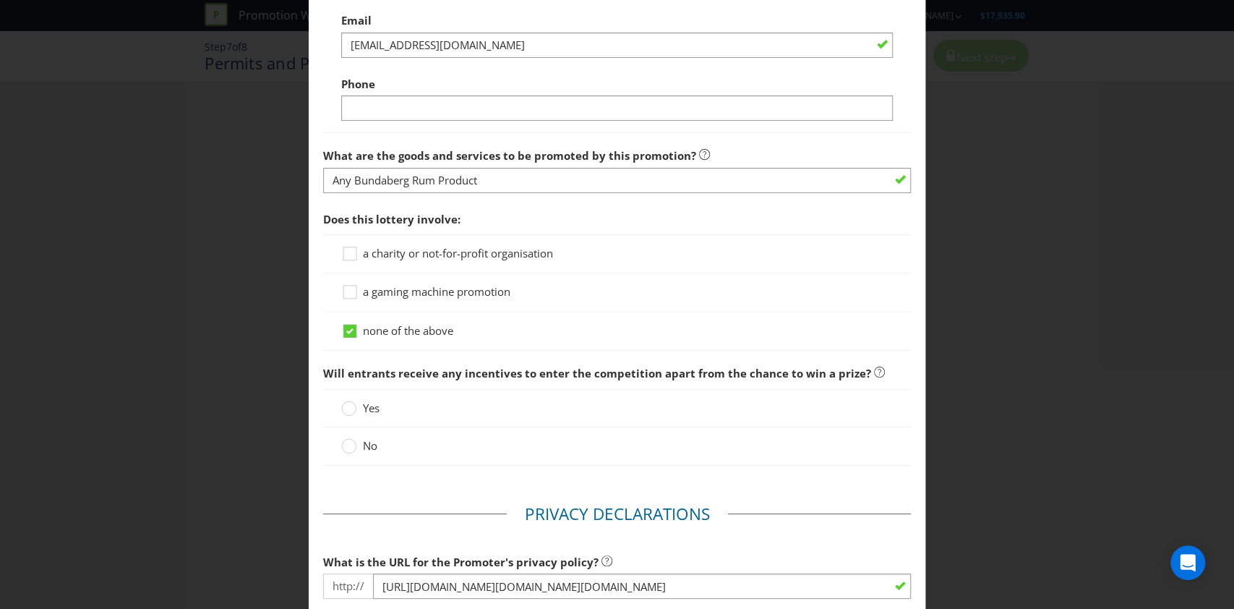
scroll to position [1253, 0]
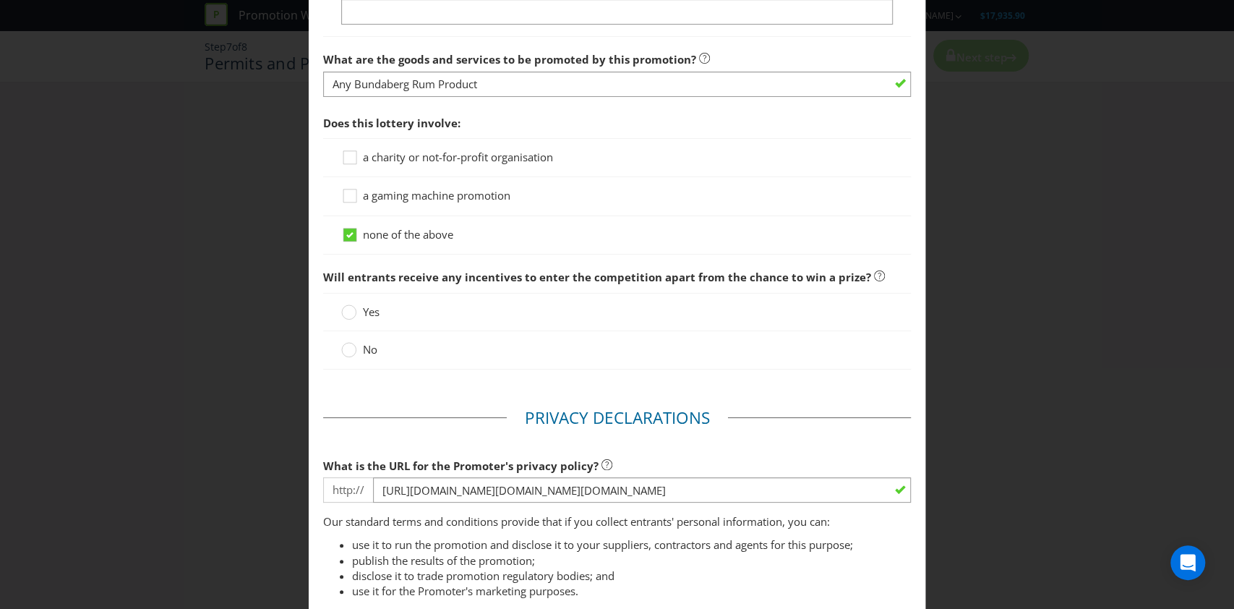
click at [353, 347] on label "No" at bounding box center [360, 349] width 39 height 15
click at [0, 0] on input "No" at bounding box center [0, 0] width 0 height 0
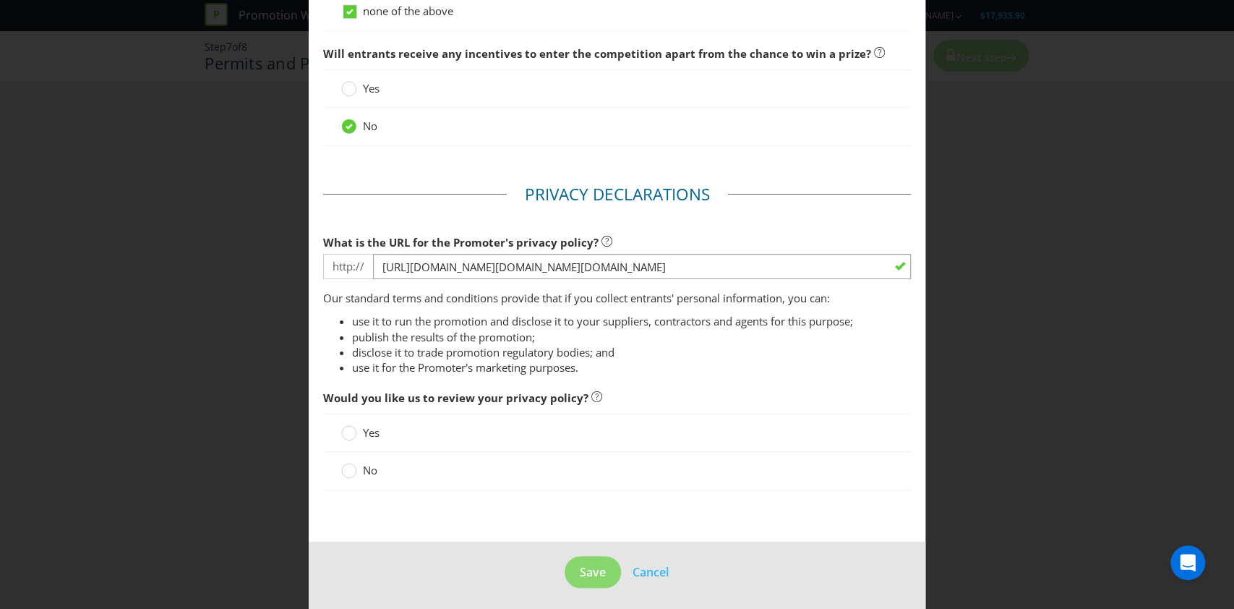
scroll to position [1479, 0]
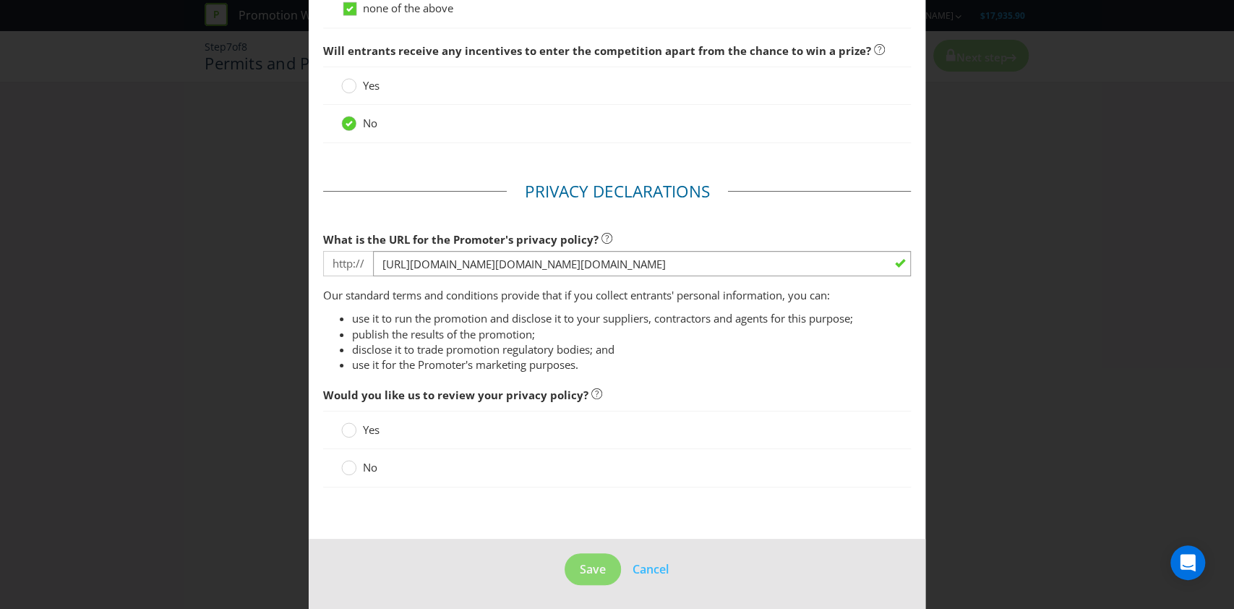
click at [363, 465] on span "No" at bounding box center [370, 467] width 14 height 14
click at [0, 0] on input "No" at bounding box center [0, 0] width 0 height 0
click at [599, 568] on button "Save" at bounding box center [592, 569] width 56 height 33
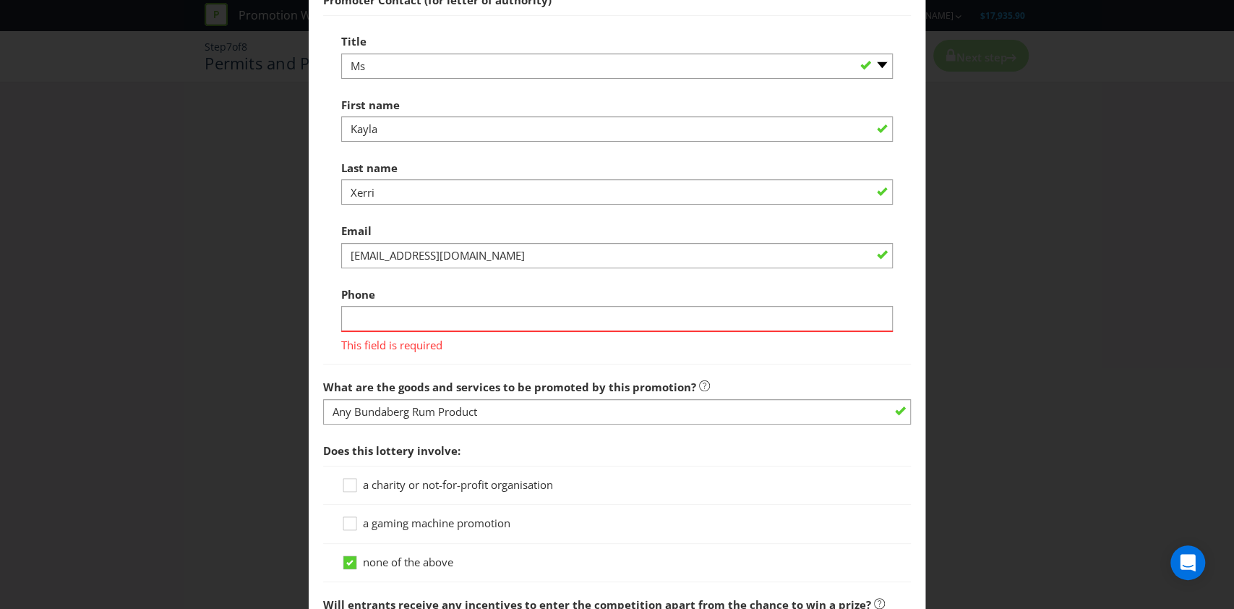
scroll to position [963, 0]
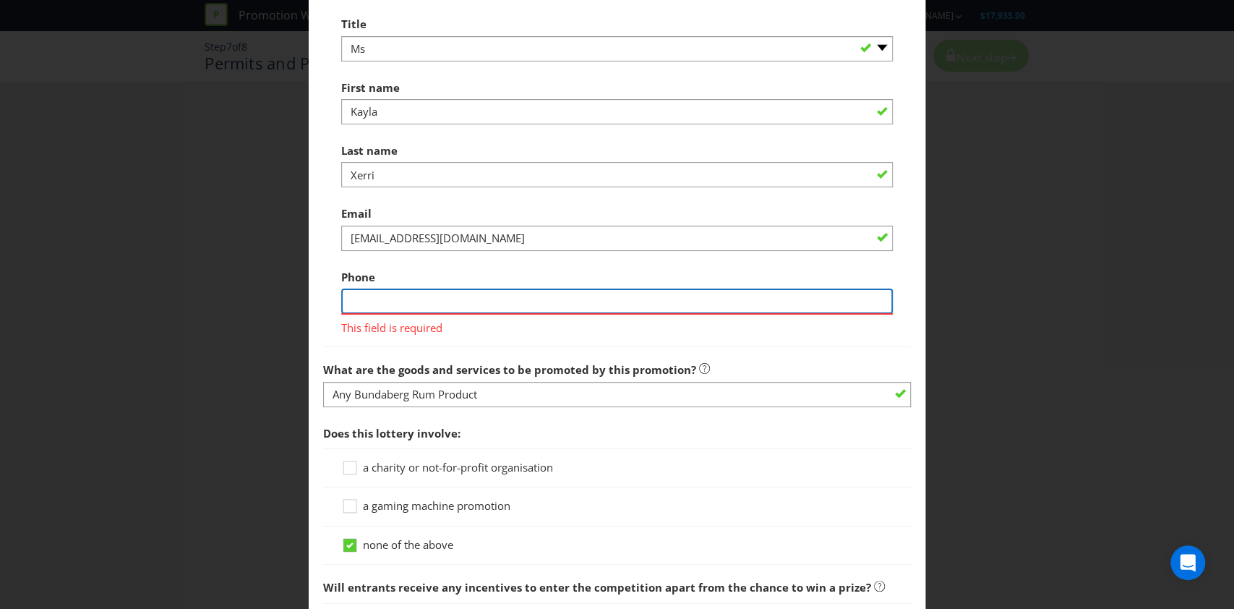
click at [482, 296] on input "text" at bounding box center [617, 300] width 552 height 25
type input "0476189749"
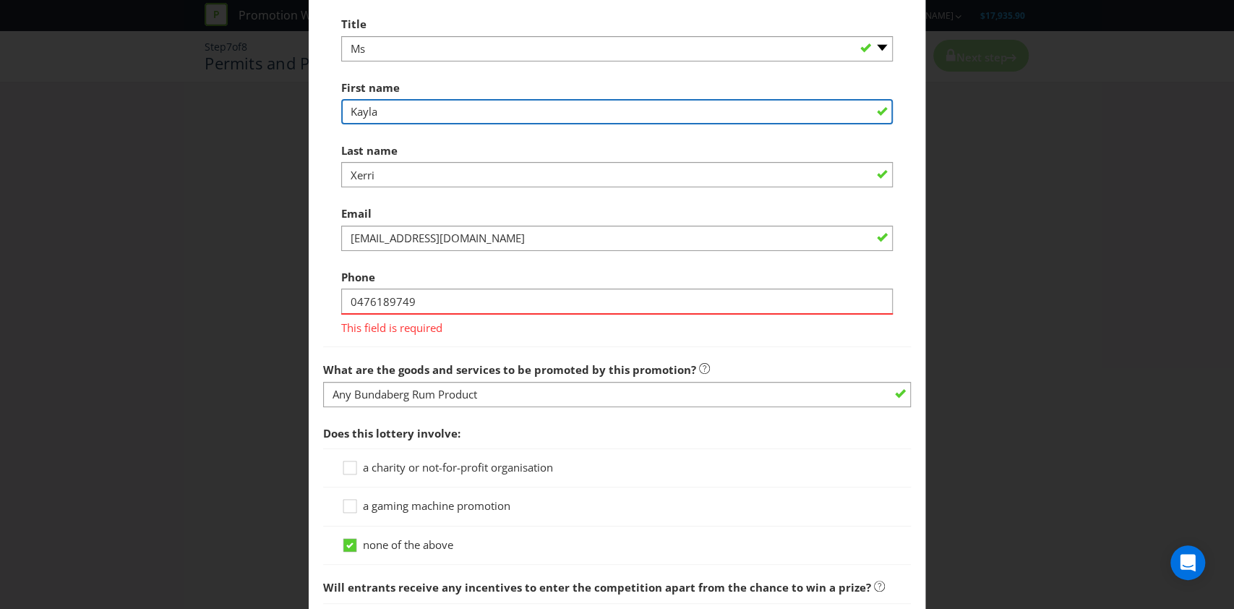
drag, startPoint x: 411, startPoint y: 119, endPoint x: 210, endPoint y: 113, distance: 201.0
click at [312, 121] on main "Permits You need permits in SA and ACT and an authority and a trade promotion n…" at bounding box center [617, 87] width 617 height 1976
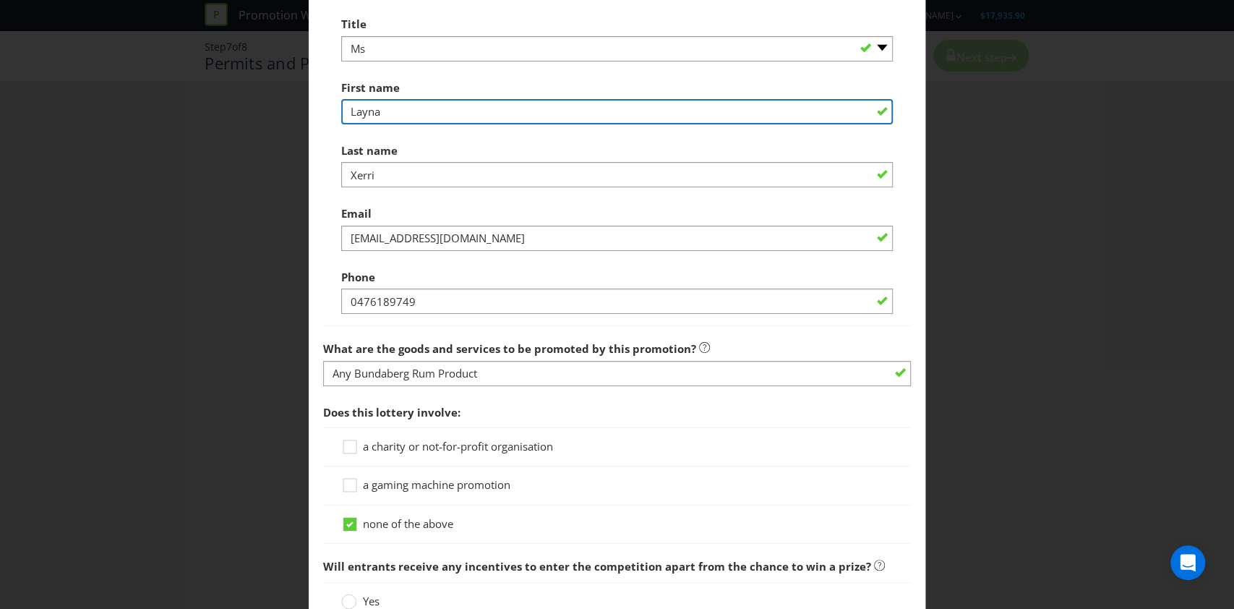
type input "Layna"
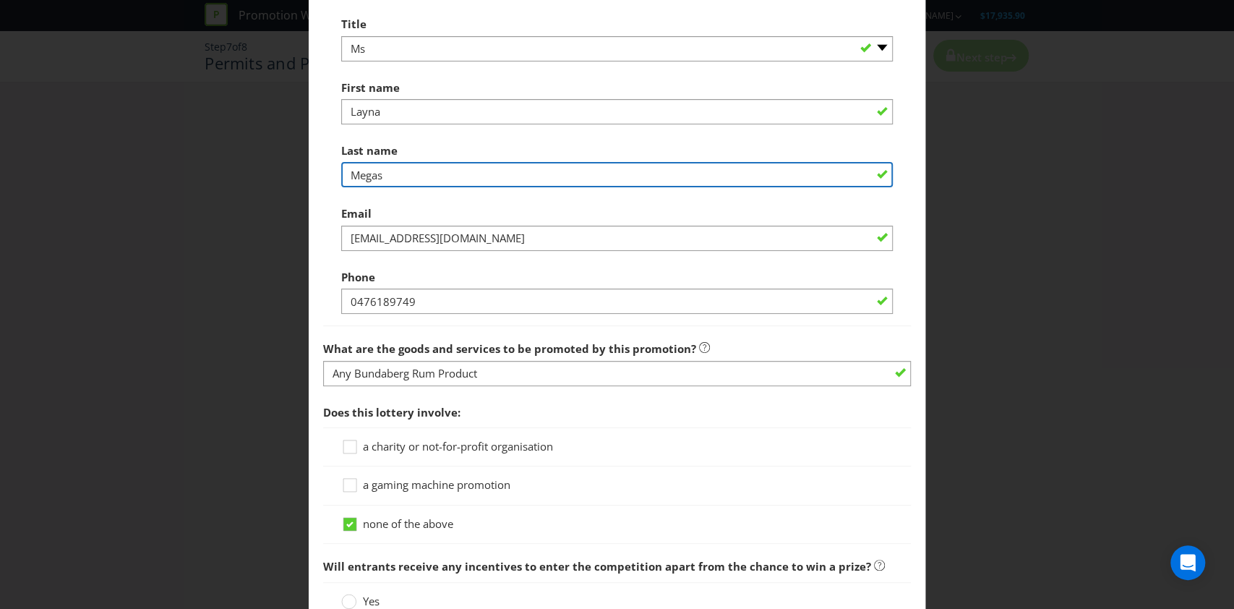
type input "Megas"
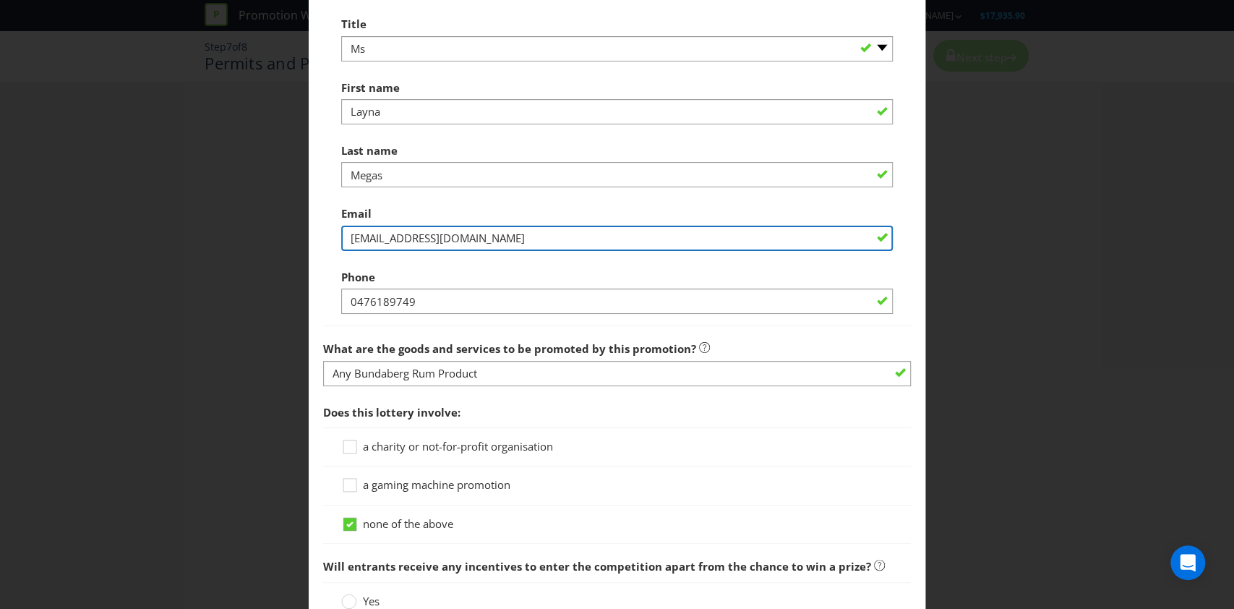
type input "[EMAIL_ADDRESS][DOMAIN_NAME]"
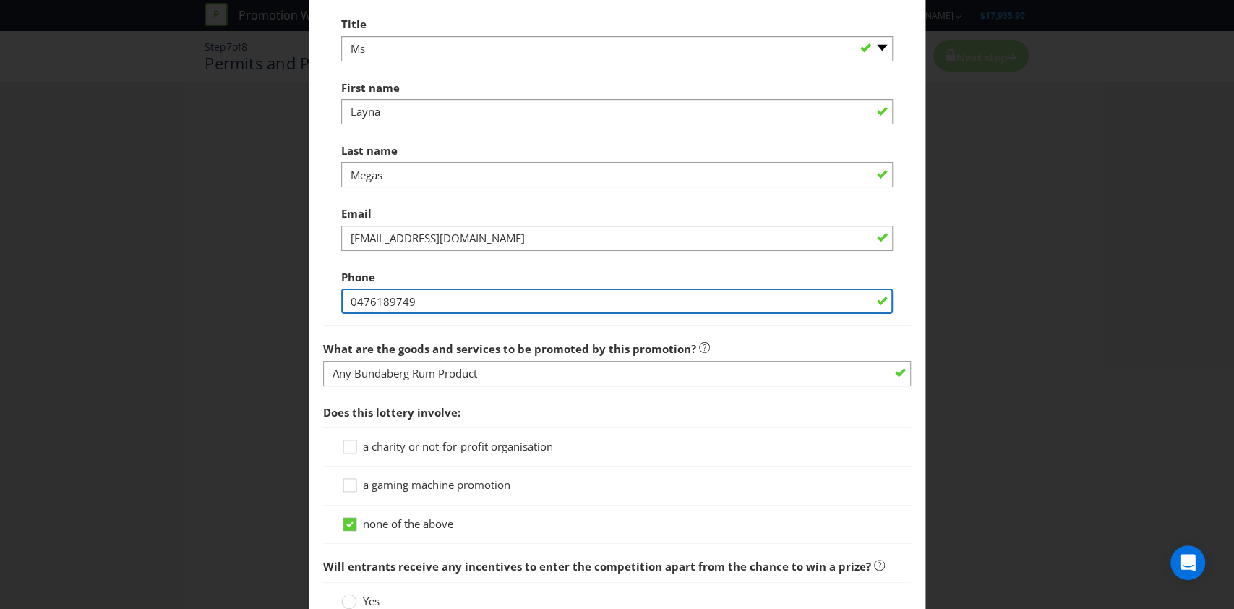
drag, startPoint x: 442, startPoint y: 291, endPoint x: 107, endPoint y: 252, distance: 337.5
click at [137, 258] on div "Permits and Privacy Permits You need permits in SA and ACT and an authority and…" at bounding box center [617, 304] width 1234 height 609
paste input "406 550 041"
click at [444, 304] on input "0406 550 041" at bounding box center [617, 300] width 552 height 25
click at [375, 306] on input "0406 550 041" at bounding box center [617, 300] width 552 height 25
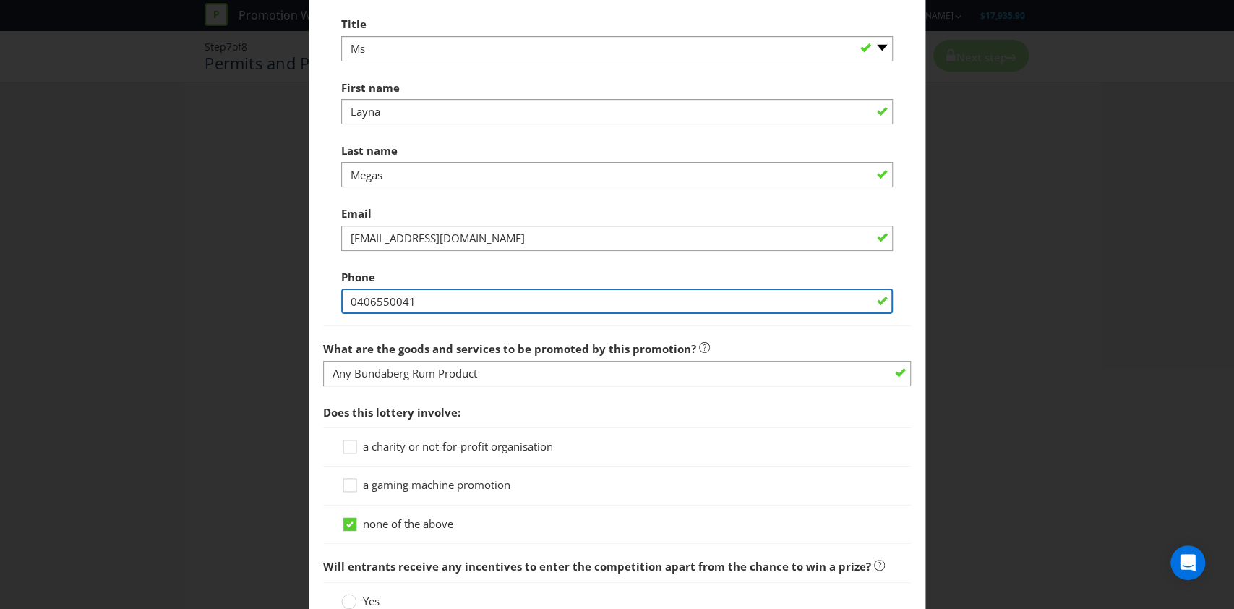
type input "0406550041"
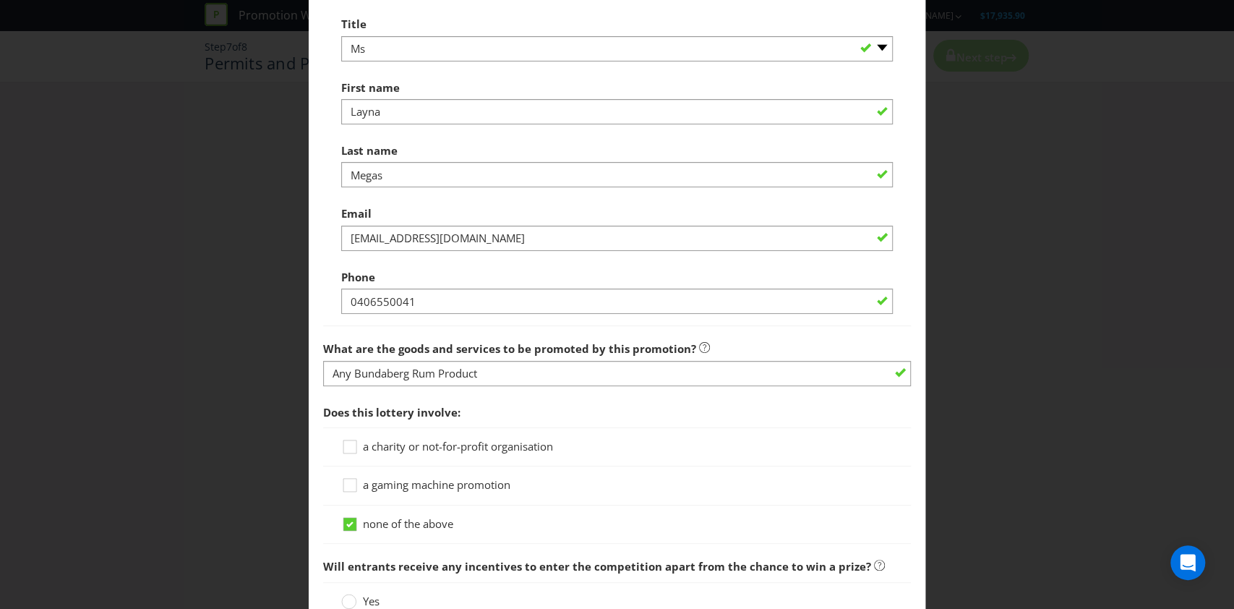
click at [486, 262] on div "Phone [PHONE_NUMBER]" at bounding box center [617, 288] width 552 height 52
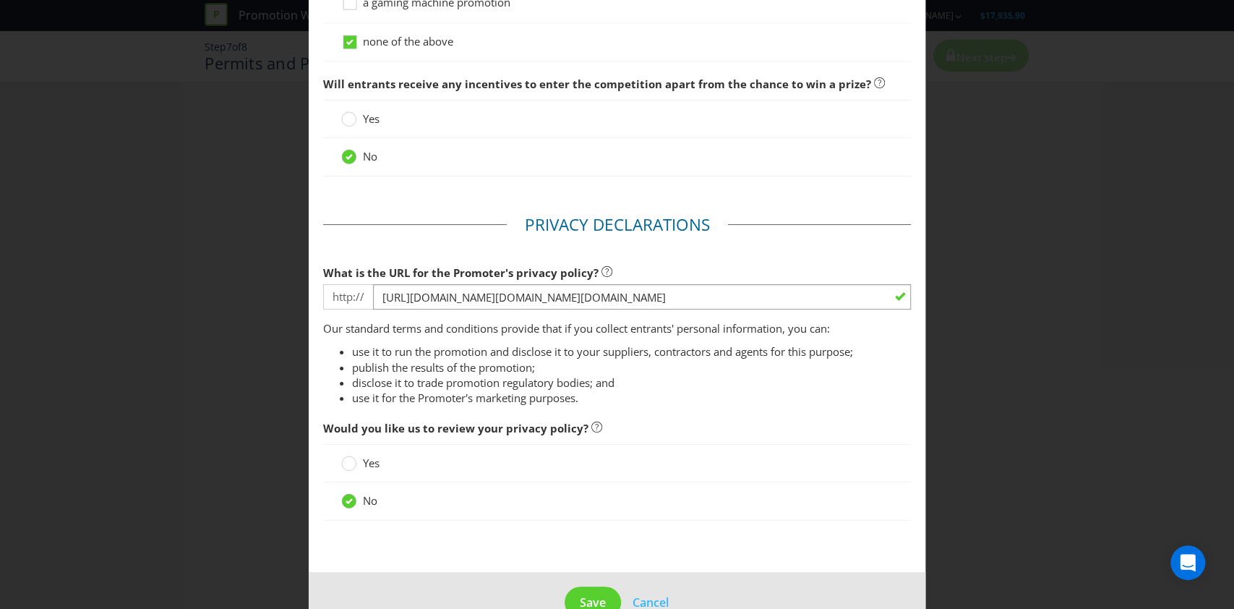
scroll to position [1253, 0]
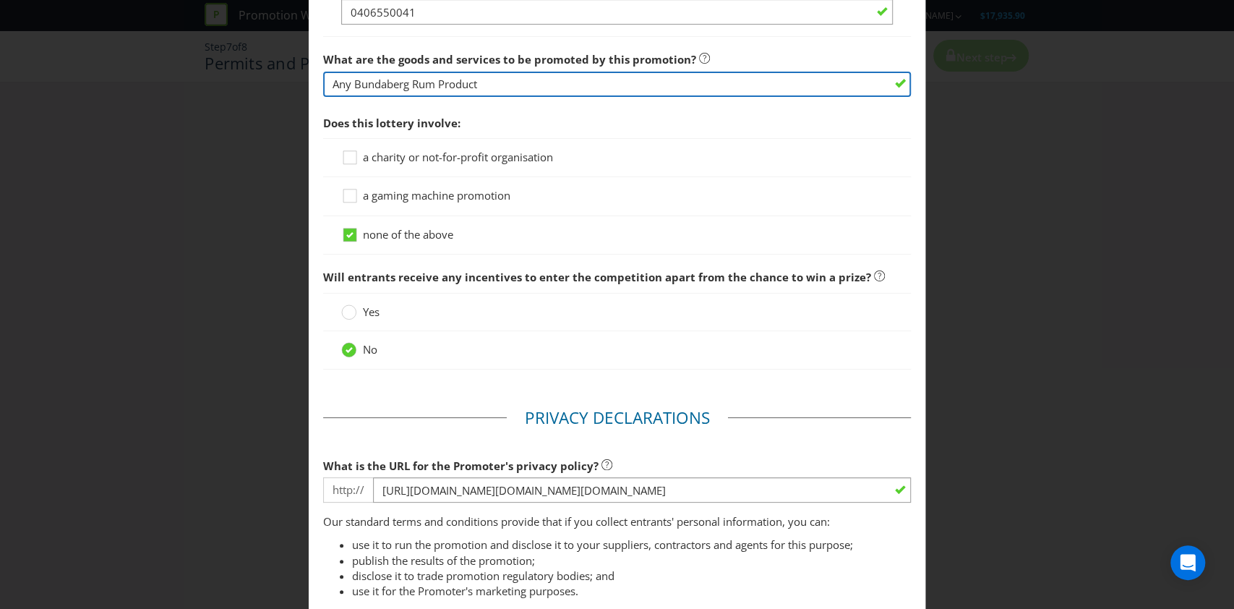
click at [502, 90] on input "Any Bundaberg Rum Product" at bounding box center [617, 84] width 588 height 25
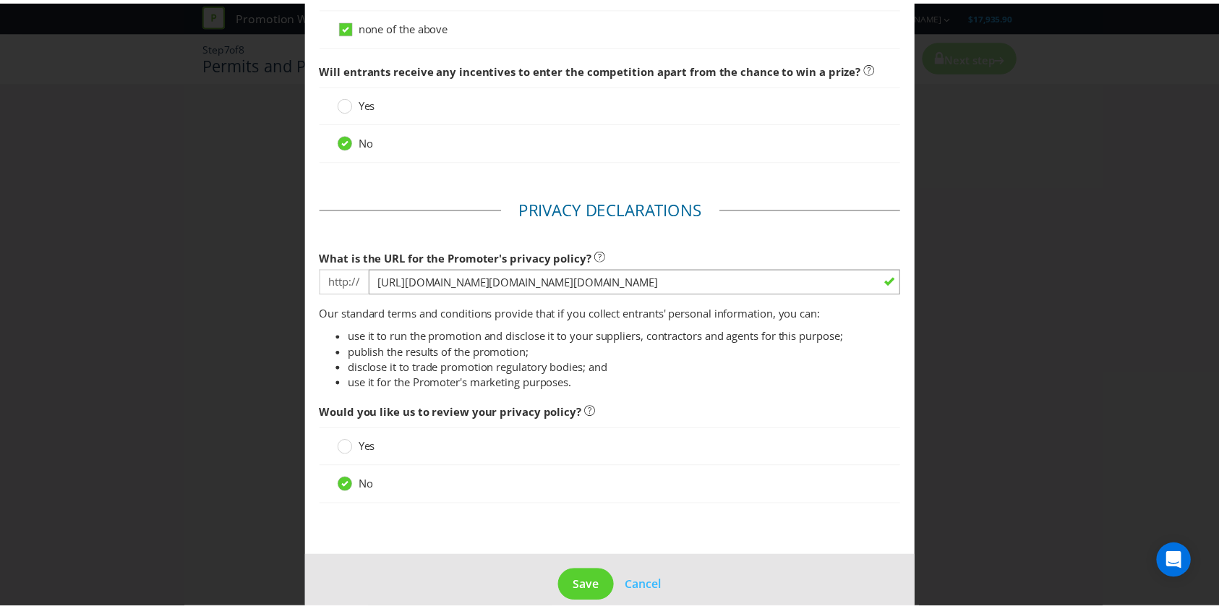
scroll to position [1479, 0]
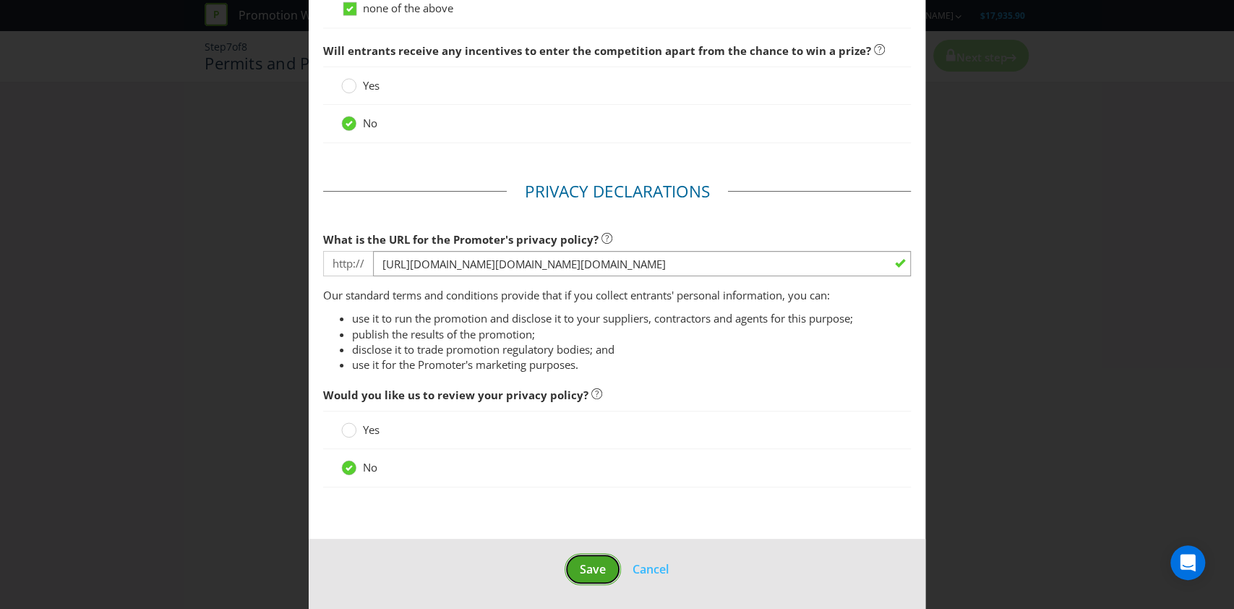
click at [583, 567] on span "Save" at bounding box center [593, 569] width 26 height 16
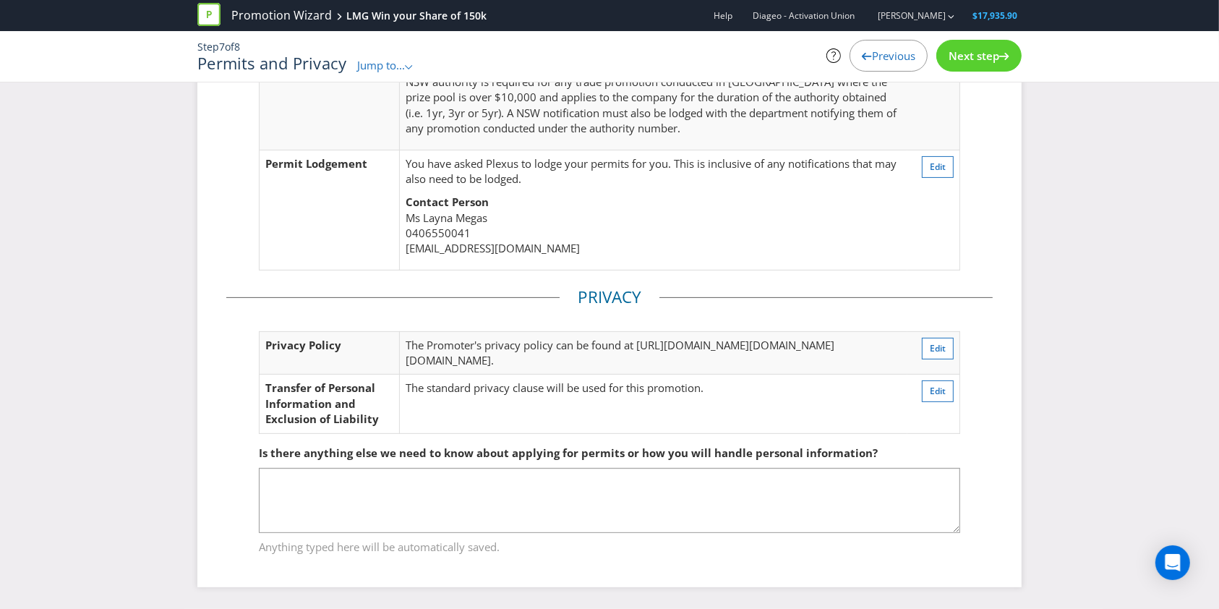
scroll to position [414, 0]
click at [991, 59] on span "Next step" at bounding box center [973, 55] width 51 height 14
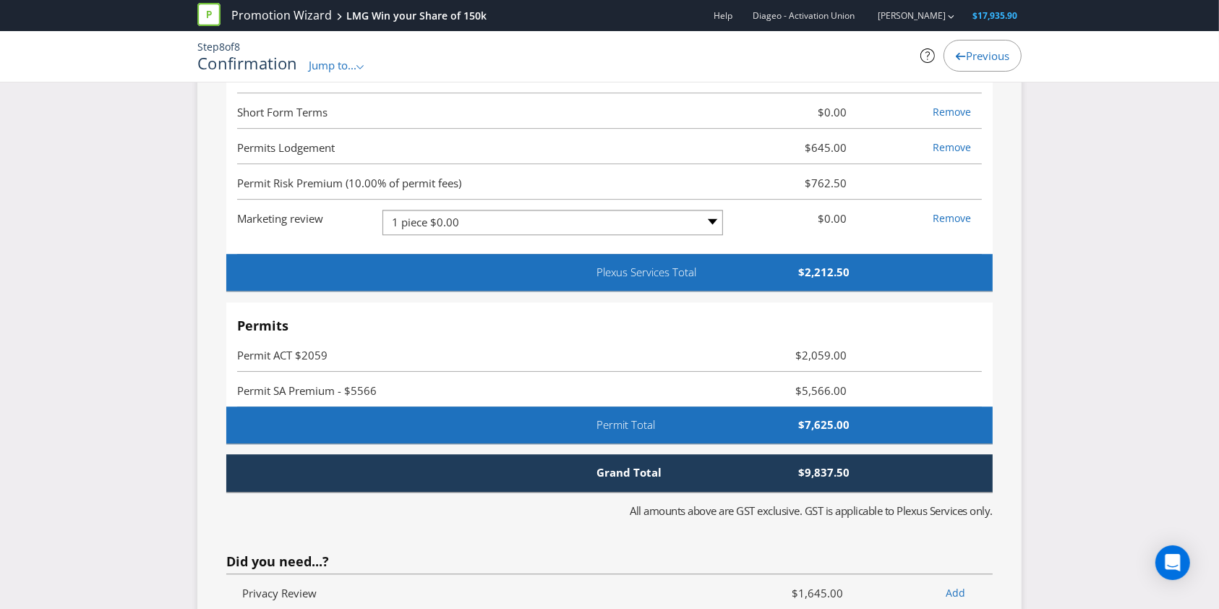
scroll to position [3787, 0]
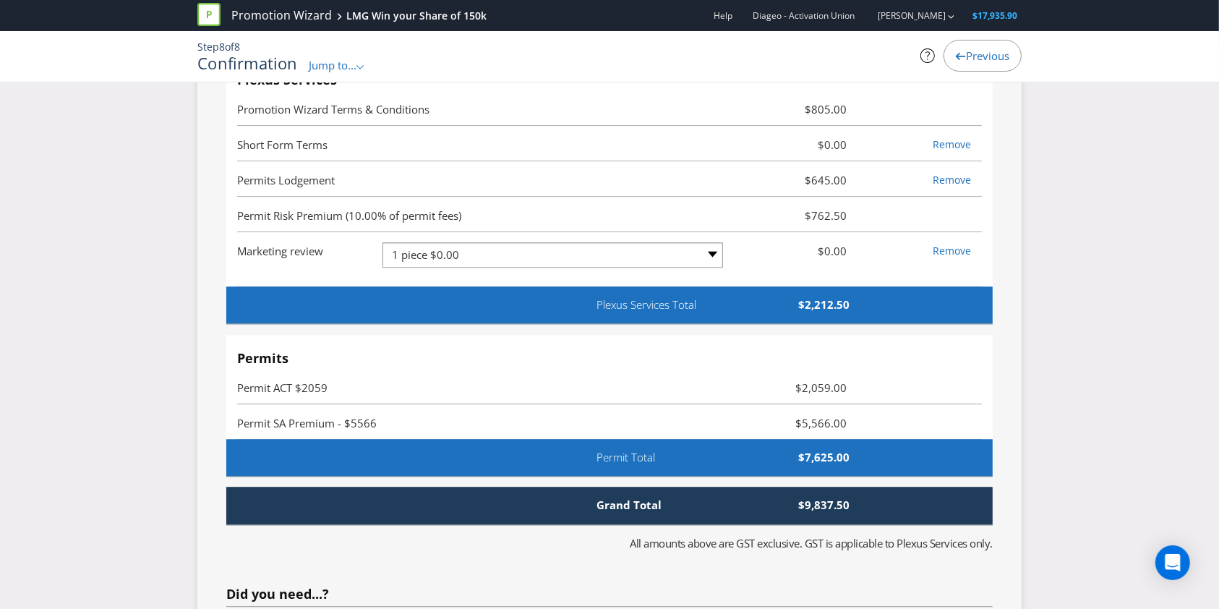
drag, startPoint x: 1076, startPoint y: 248, endPoint x: 1075, endPoint y: 200, distance: 47.7
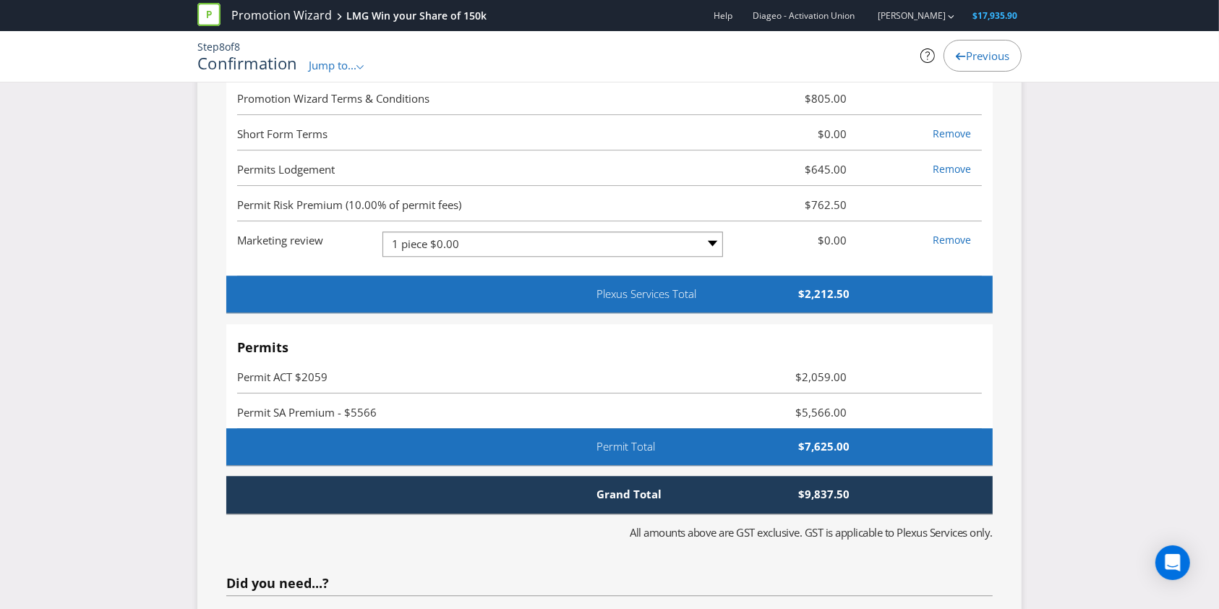
drag, startPoint x: 1076, startPoint y: 201, endPoint x: 1078, endPoint y: 223, distance: 22.5
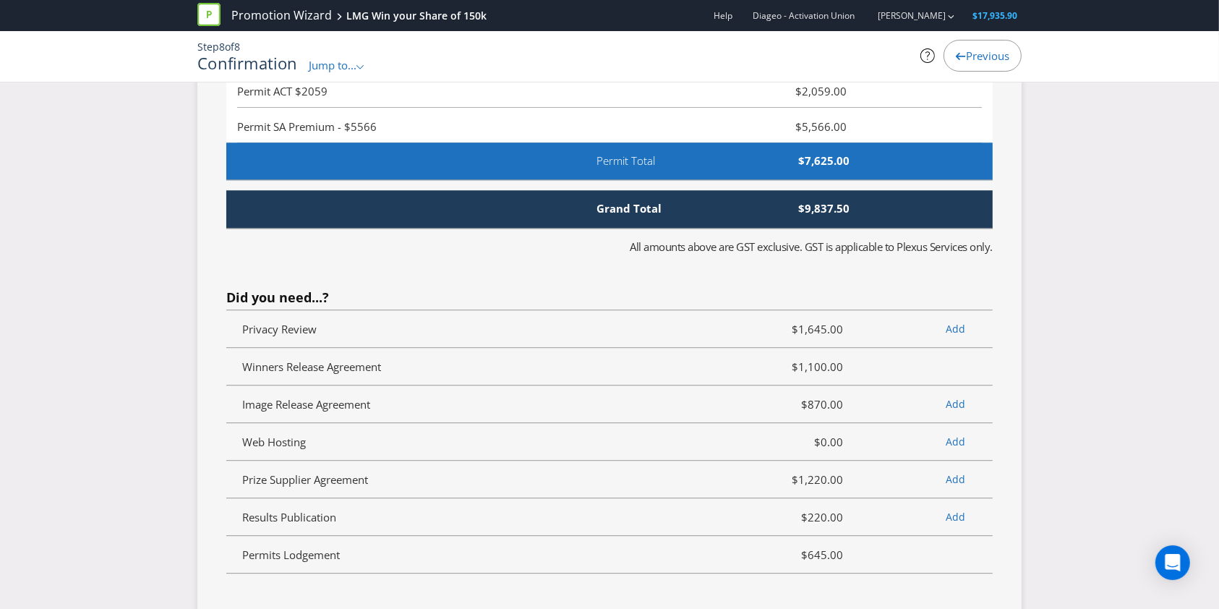
scroll to position [3832, 0]
